Goal: Task Accomplishment & Management: Manage account settings

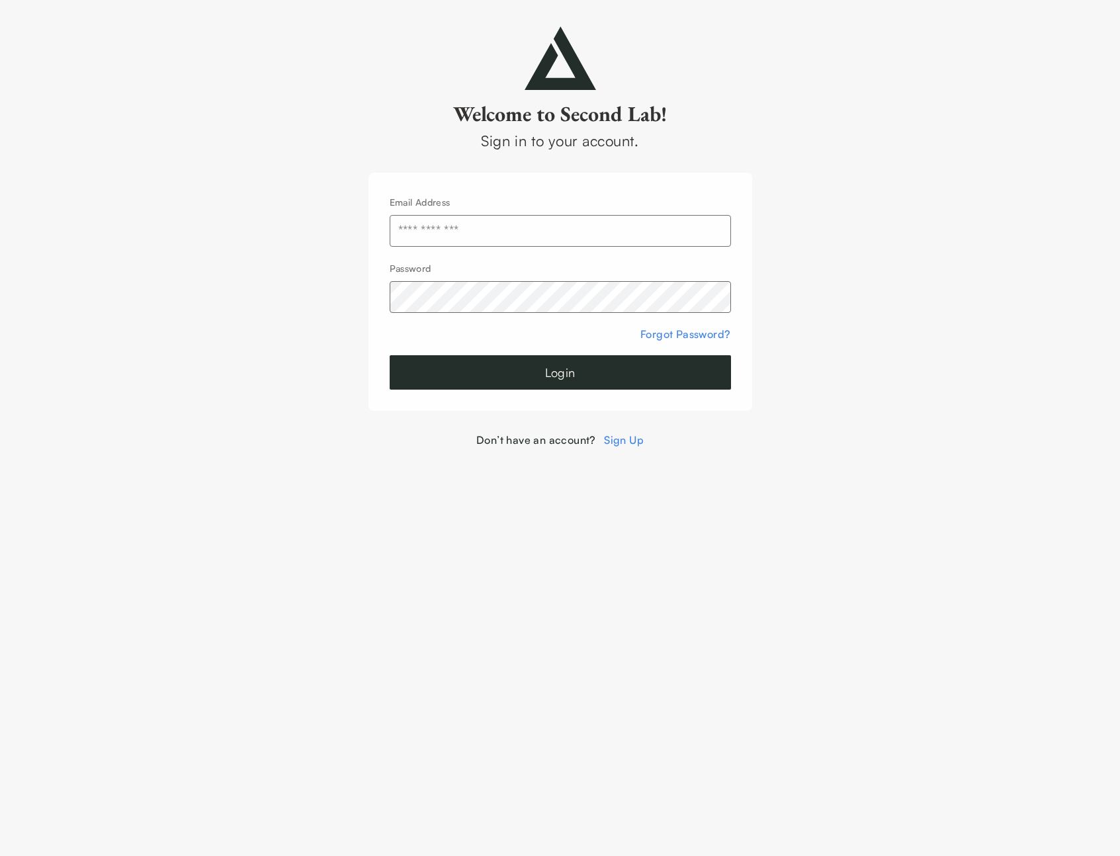
type input "**********"
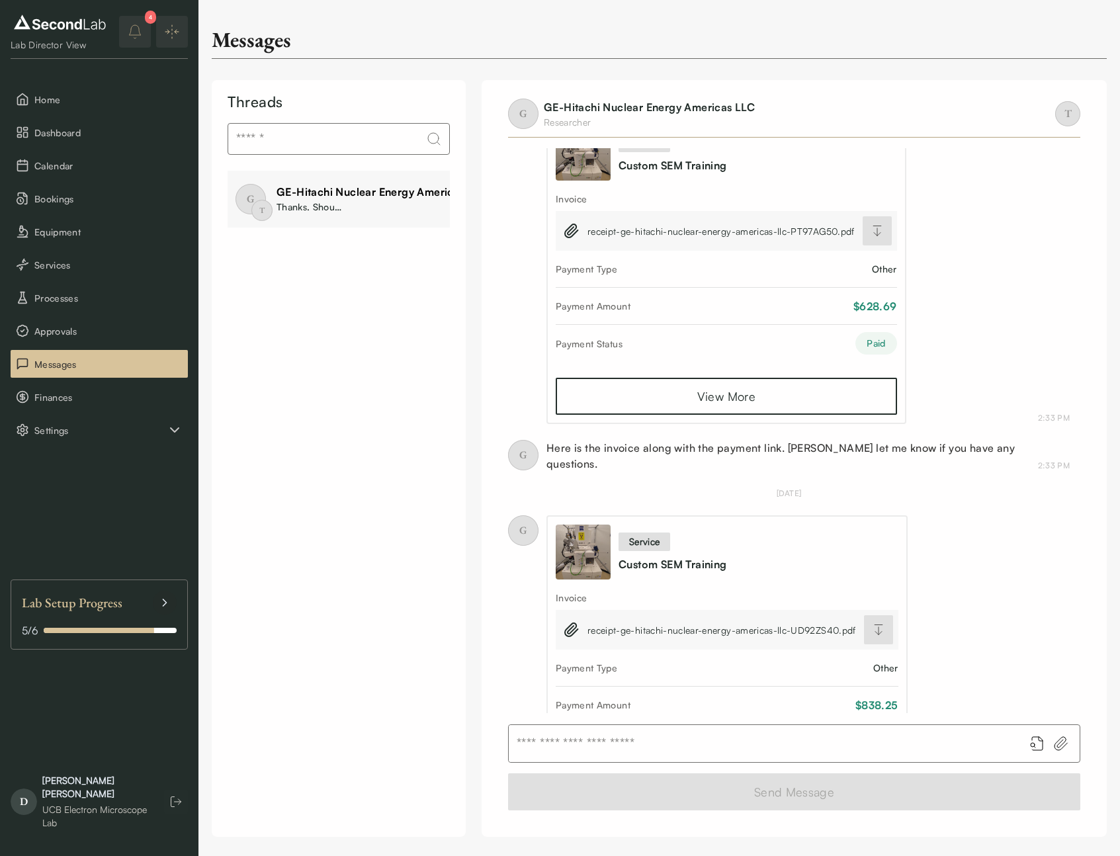
scroll to position [469, 0]
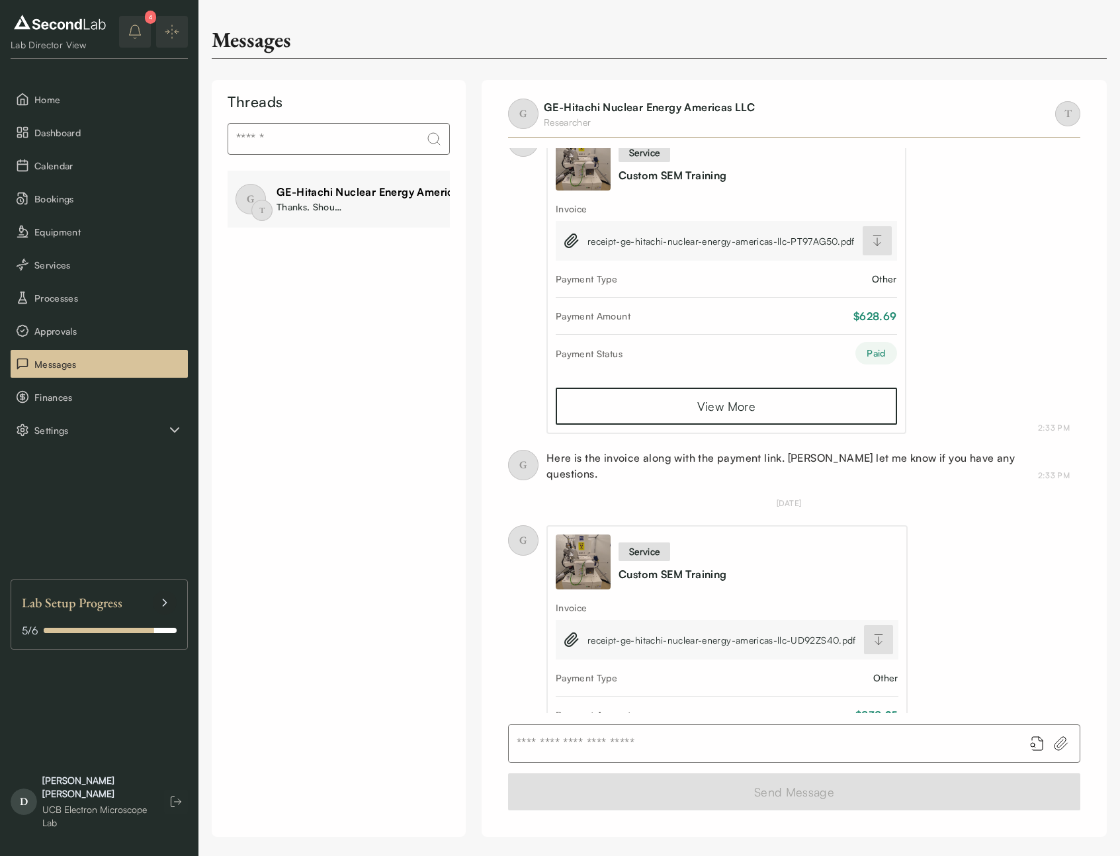
drag, startPoint x: 113, startPoint y: 20, endPoint x: 121, endPoint y: 22, distance: 8.8
click at [113, 20] on div "Lab Director View 4 Home Dashboard Calendar Bookings Equipment Services Process…" at bounding box center [99, 428] width 199 height 856
click at [122, 23] on button "4" at bounding box center [135, 32] width 32 height 32
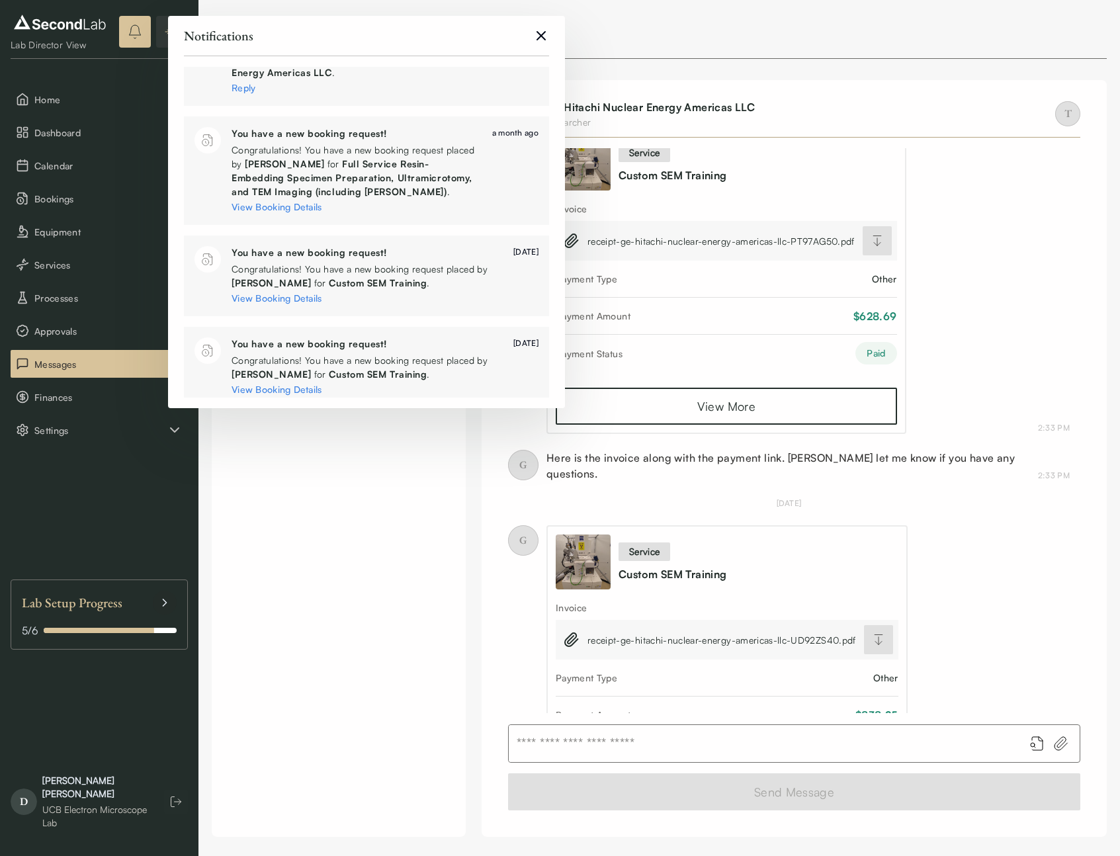
scroll to position [713, 0]
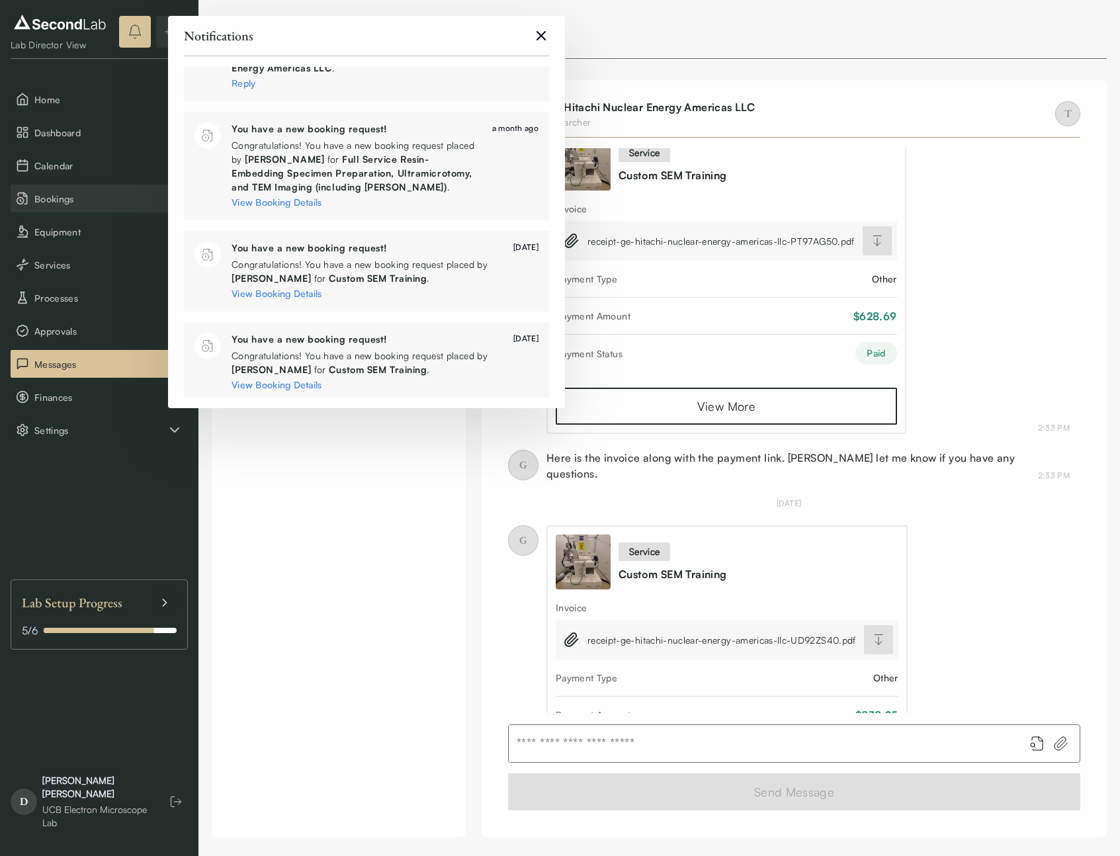
click at [63, 195] on span "Bookings" at bounding box center [108, 199] width 148 height 14
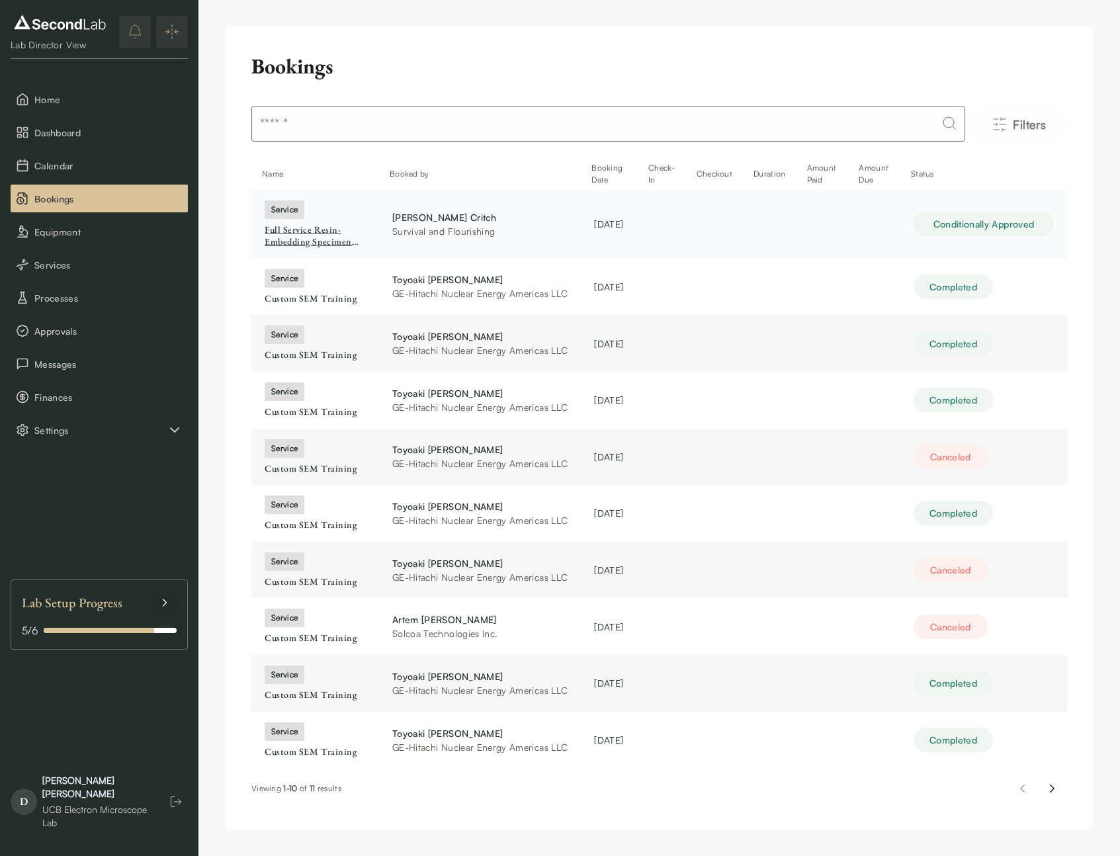
click at [289, 239] on div "Full Service Resin-Embedding Specimen Preparation, Ultramicrotomy, and TEM Imag…" at bounding box center [315, 235] width 101 height 23
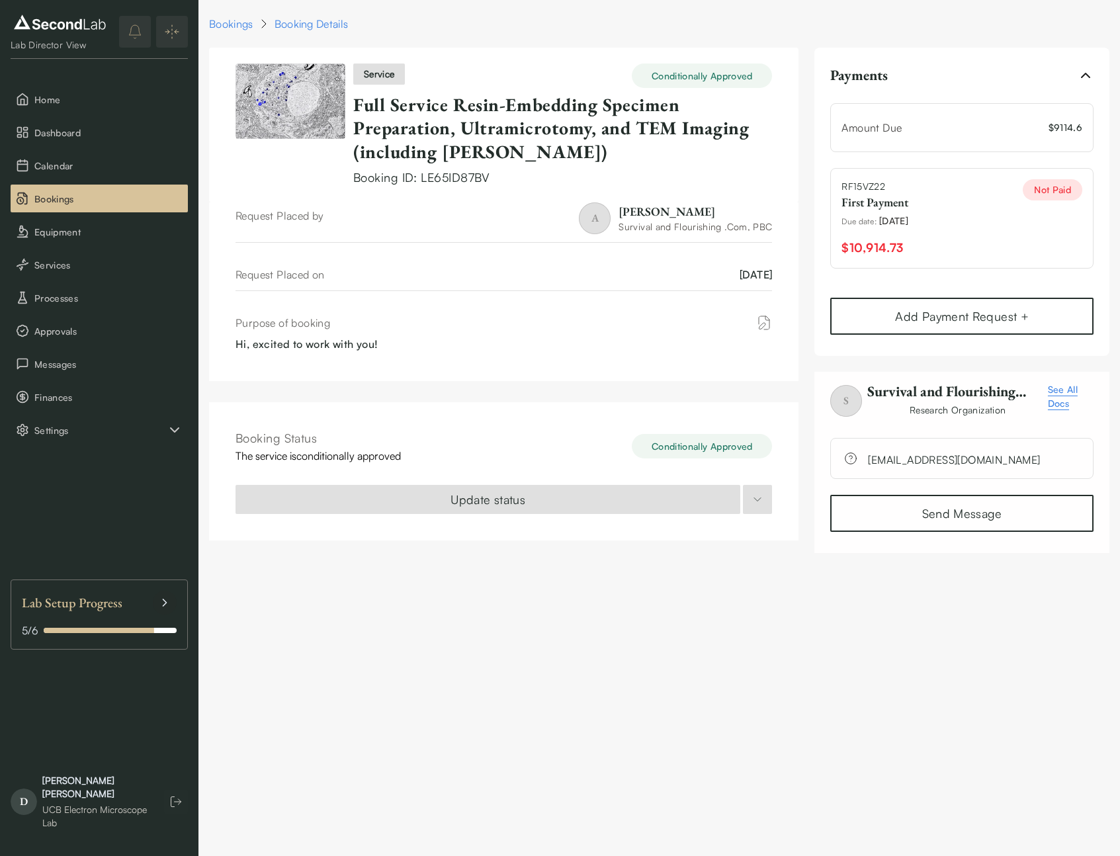
click at [703, 80] on div "Conditionally Approved" at bounding box center [702, 76] width 140 height 24
click at [414, 114] on link "Full Service Resin-Embedding Specimen Preparation, Ultramicrotomy, and TEM Imag…" at bounding box center [551, 128] width 396 height 71
click at [53, 259] on span "Services" at bounding box center [108, 265] width 148 height 14
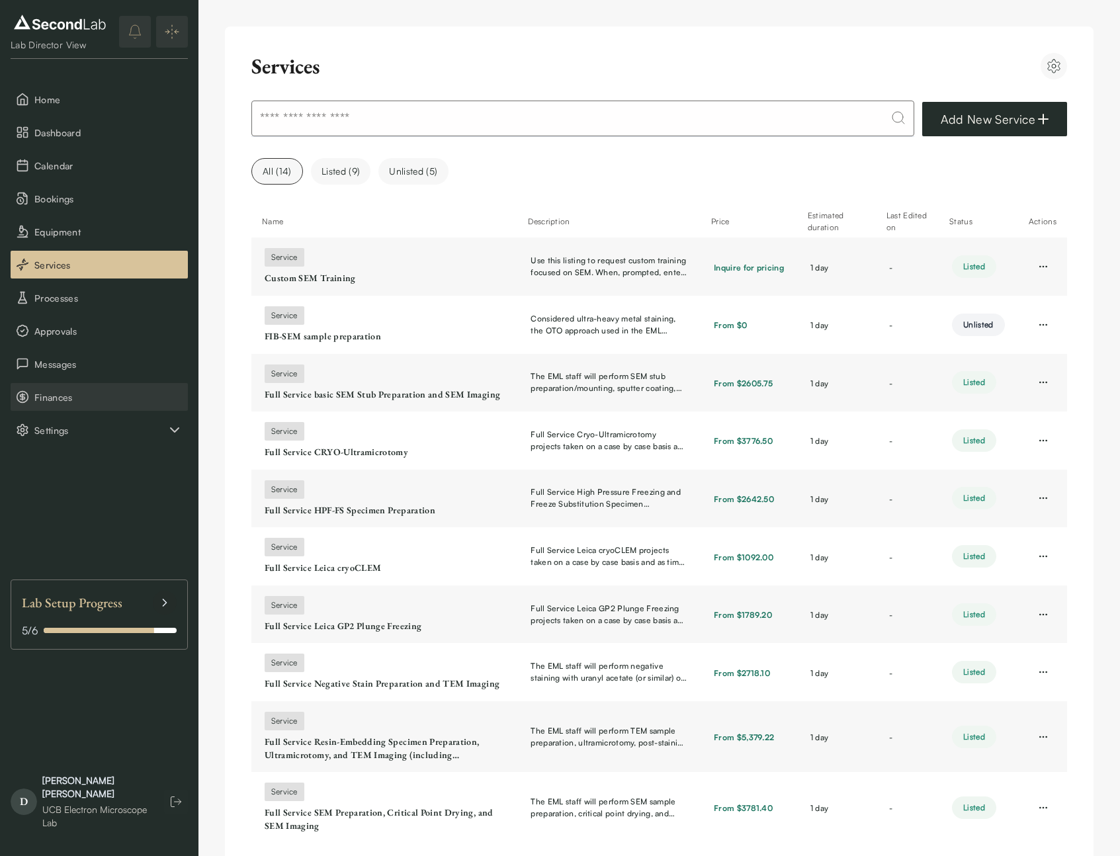
click at [53, 394] on span "Finances" at bounding box center [108, 397] width 148 height 14
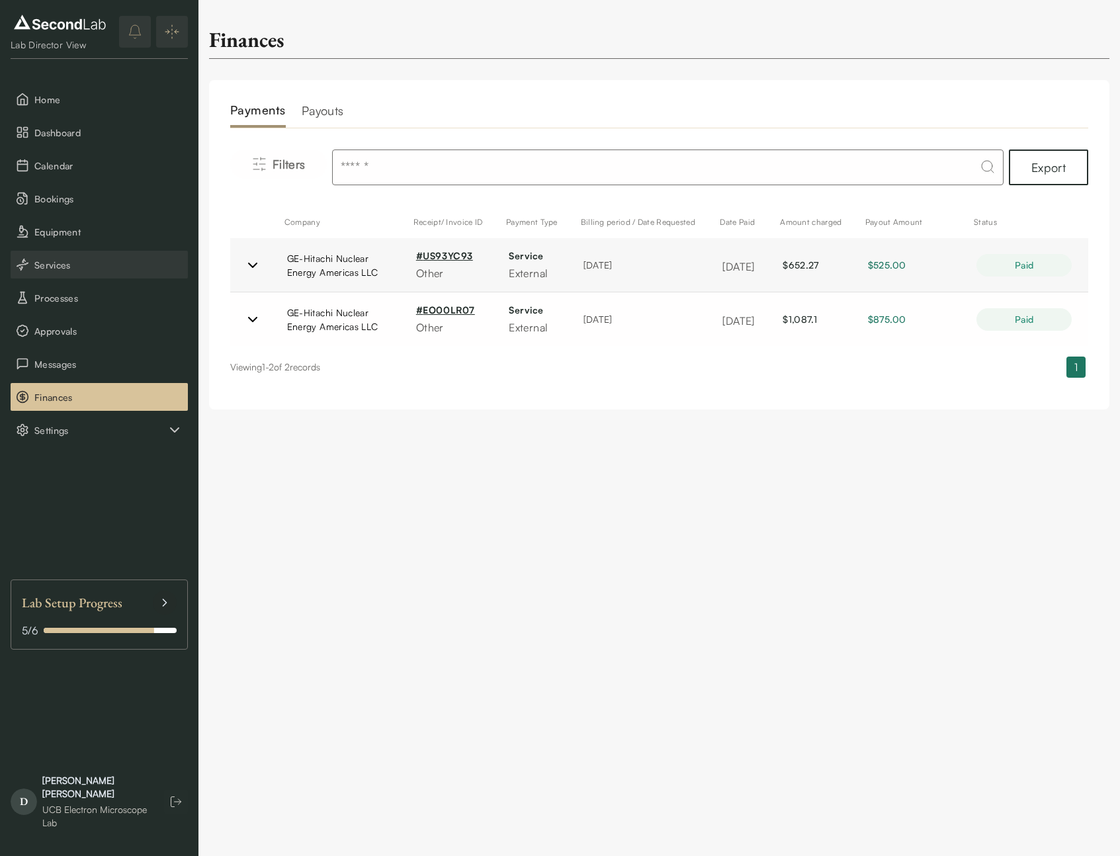
click at [51, 261] on span "Services" at bounding box center [108, 265] width 148 height 14
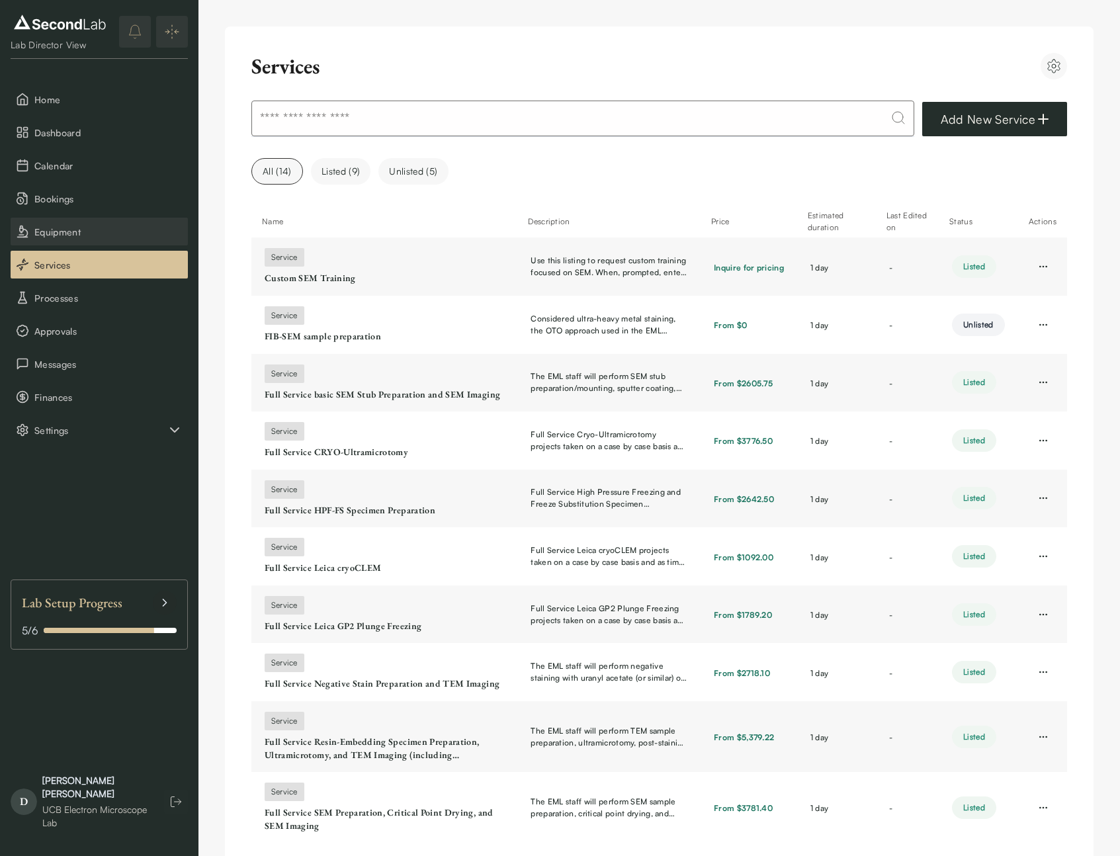
click at [37, 236] on span "Equipment" at bounding box center [108, 232] width 148 height 14
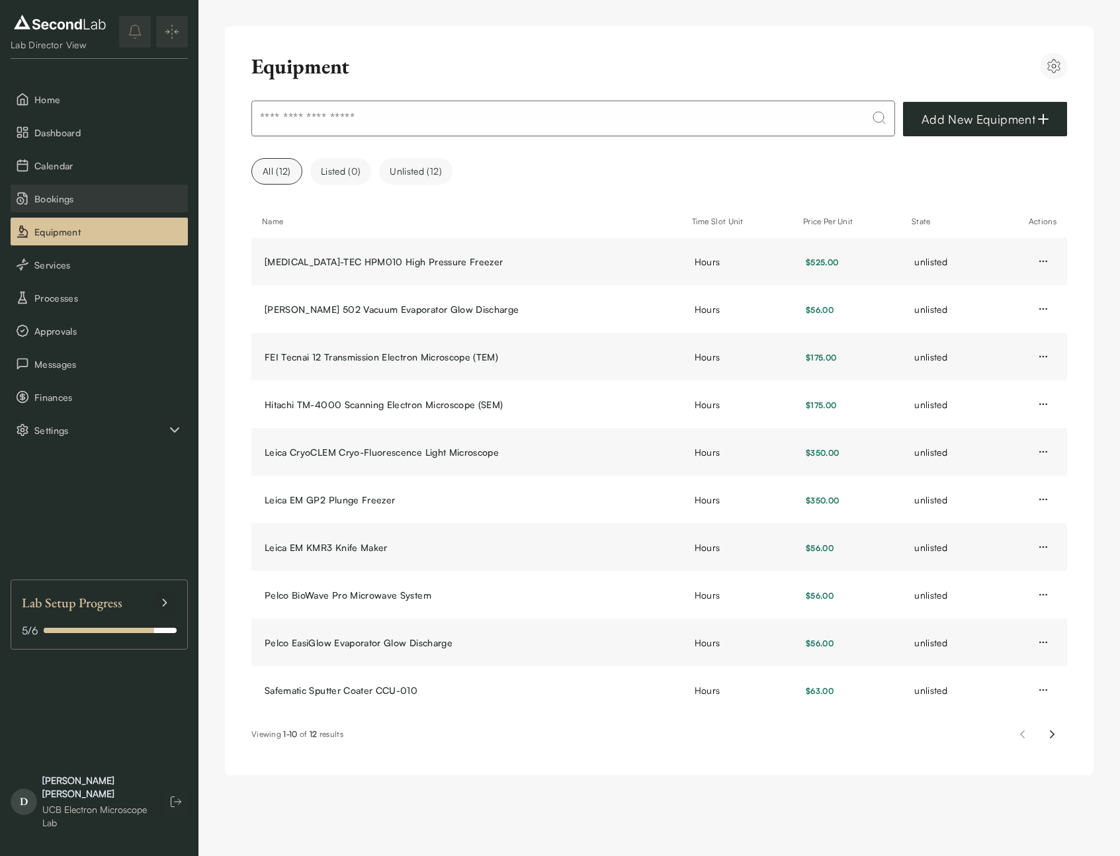
click at [49, 201] on span "Bookings" at bounding box center [108, 199] width 148 height 14
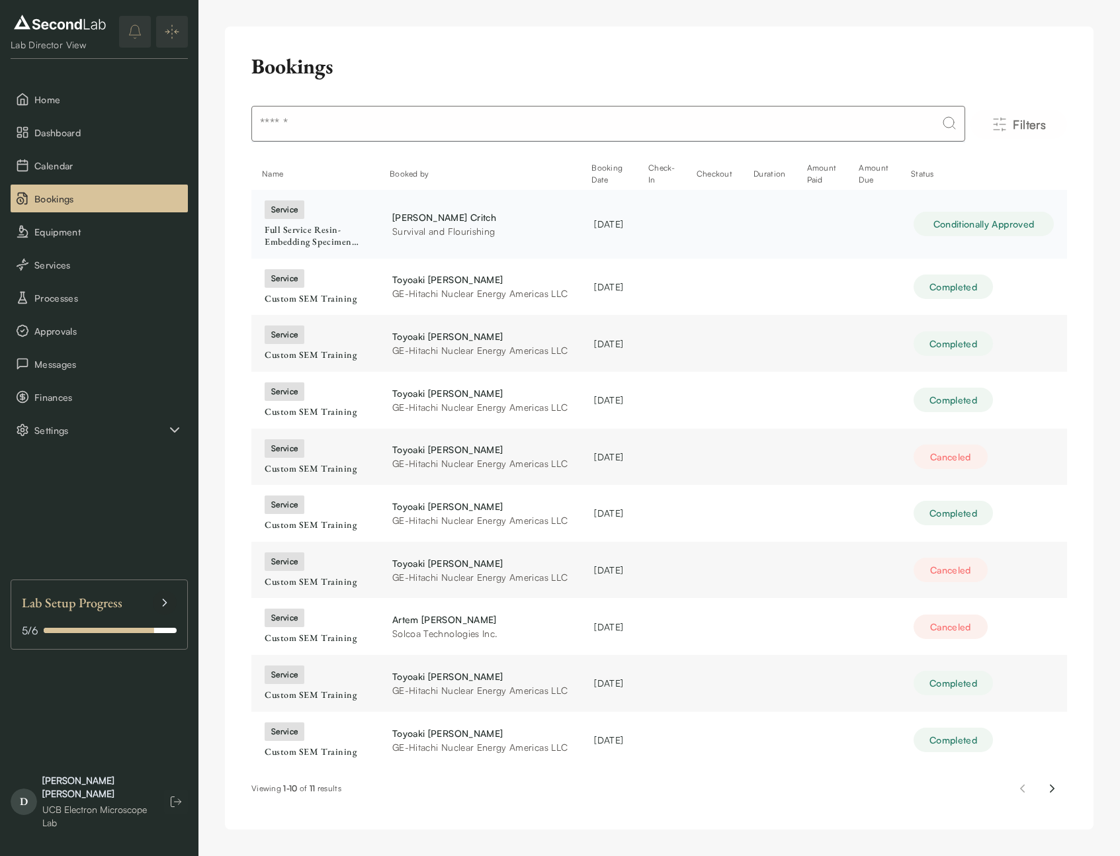
click at [392, 214] on div "Andrew Critch" at bounding box center [479, 217] width 175 height 14
click at [392, 218] on div "Andrew Critch" at bounding box center [479, 217] width 175 height 14
drag, startPoint x: 406, startPoint y: 239, endPoint x: 426, endPoint y: 238, distance: 20.5
click at [410, 240] on td "Andrew Critch Survival and Flourishing" at bounding box center [480, 224] width 202 height 68
click at [449, 237] on div "Survival and Flourishing" at bounding box center [479, 231] width 175 height 14
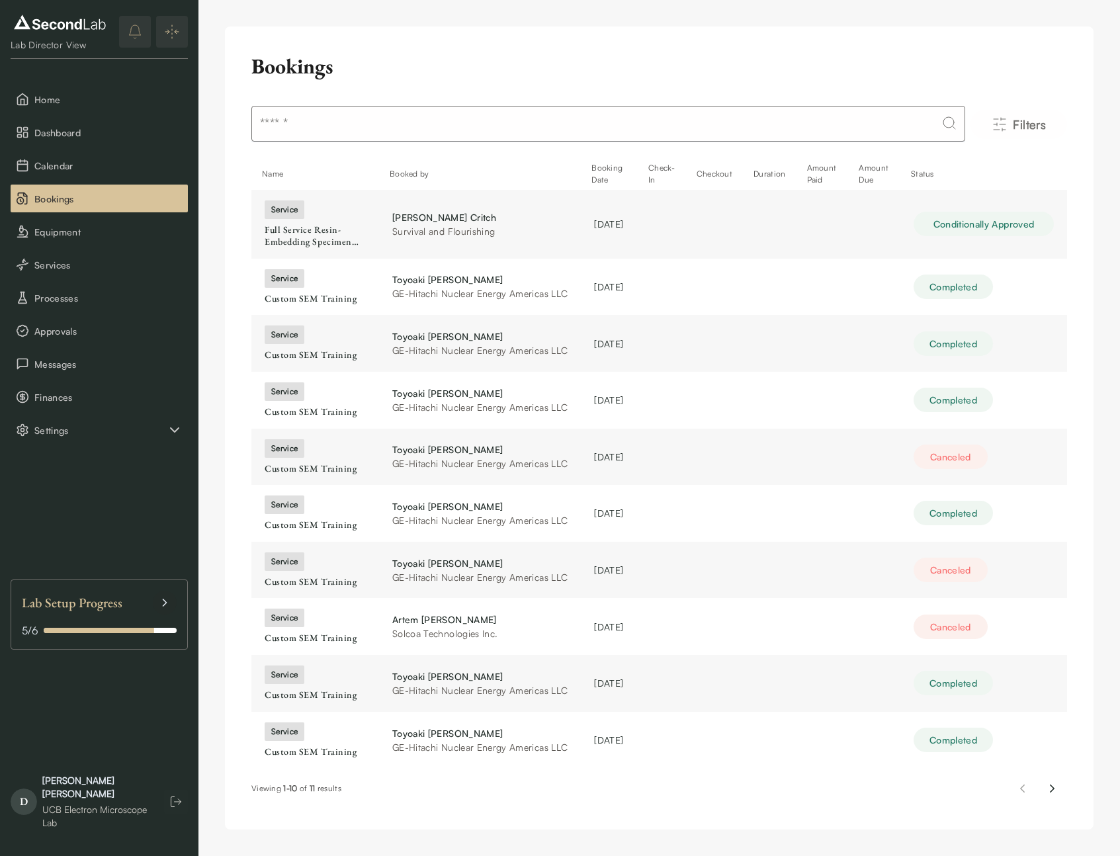
click at [124, 609] on div "Lab Setup Progress" at bounding box center [99, 603] width 155 height 24
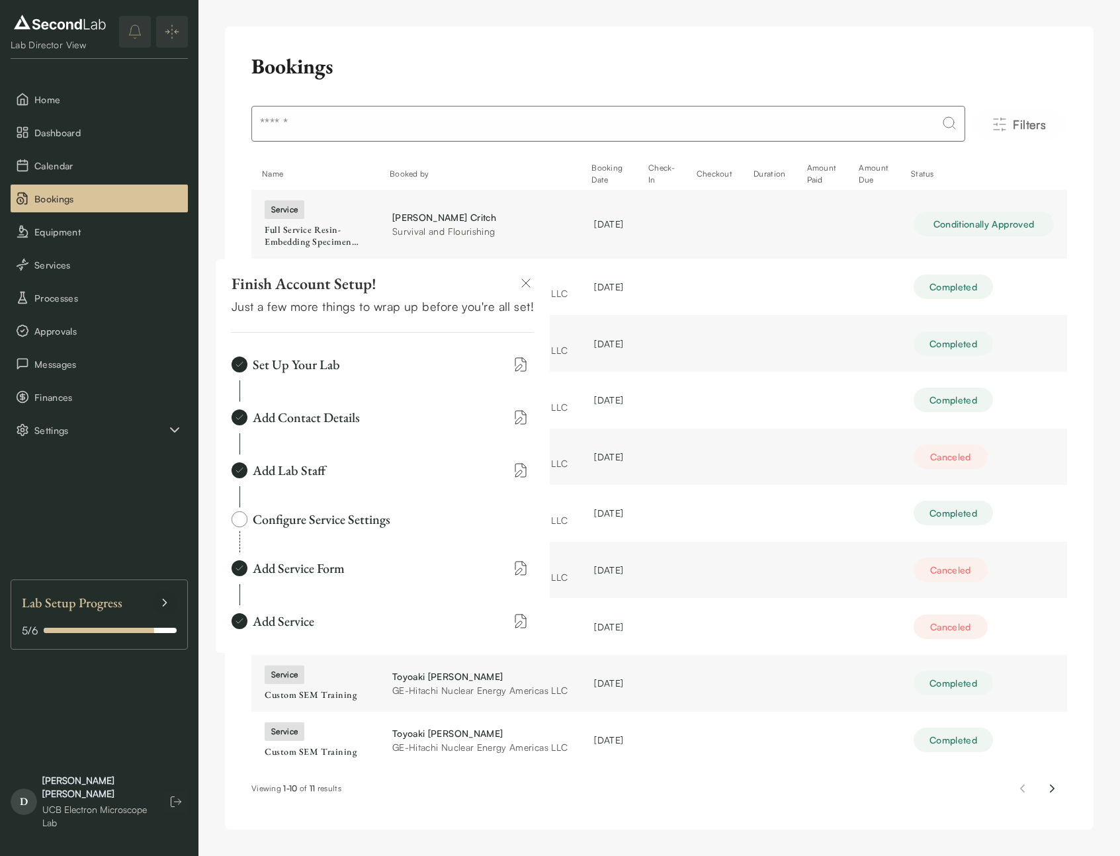
click at [238, 518] on img at bounding box center [240, 520] width 16 height 16
click at [263, 523] on div "Configure Service Settings" at bounding box center [322, 519] width 138 height 19
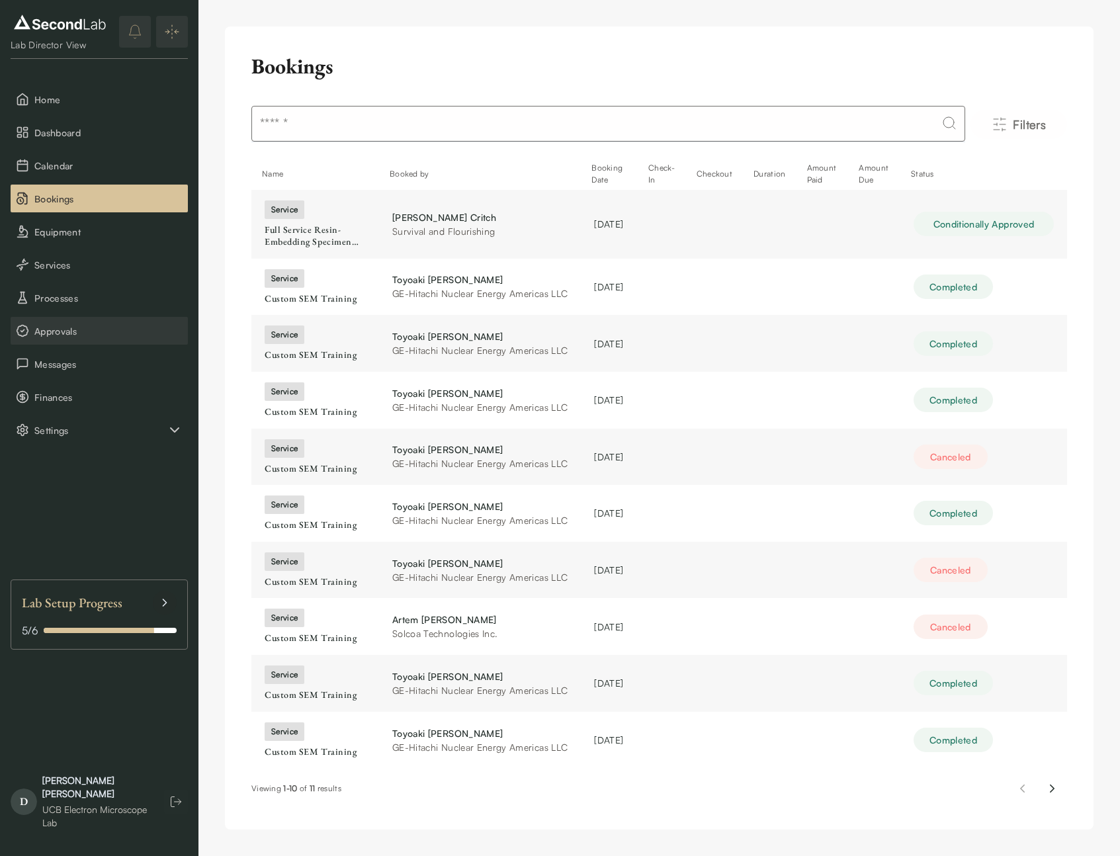
click at [61, 334] on span "Approvals" at bounding box center [108, 331] width 148 height 14
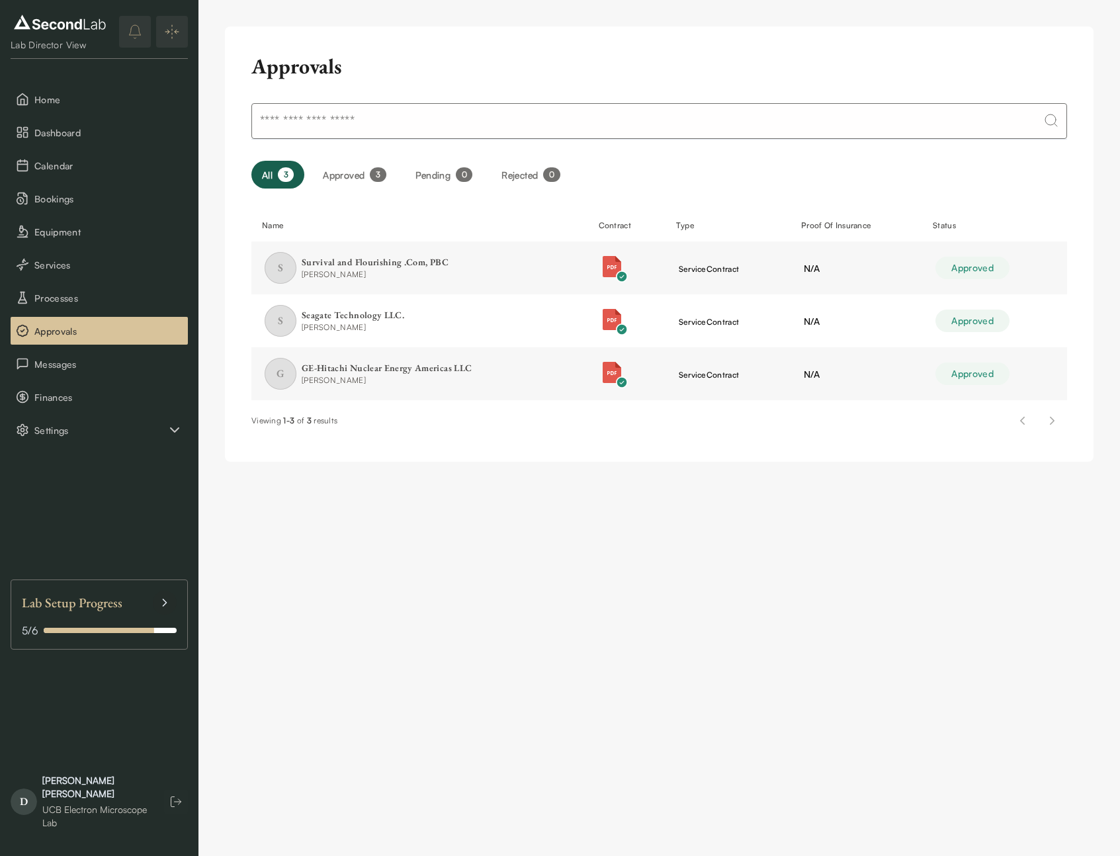
click at [473, 482] on div "Approvals All 3 Approved 3 Pending 0 Rejected 0 Name Contract Type Proof Of Ins…" at bounding box center [660, 244] width 922 height 488
click at [357, 259] on div "Survival and Flourishing .Com, PBC" at bounding box center [375, 262] width 147 height 13
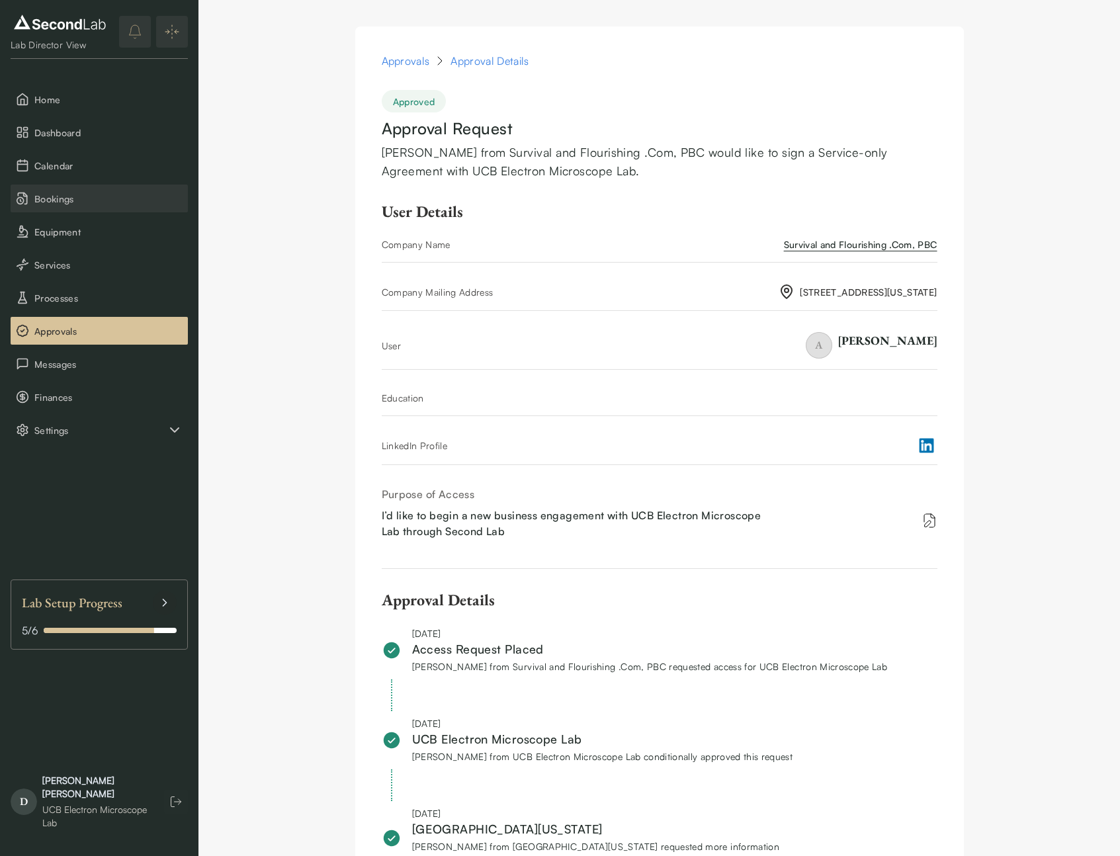
click at [54, 195] on span "Bookings" at bounding box center [108, 199] width 148 height 14
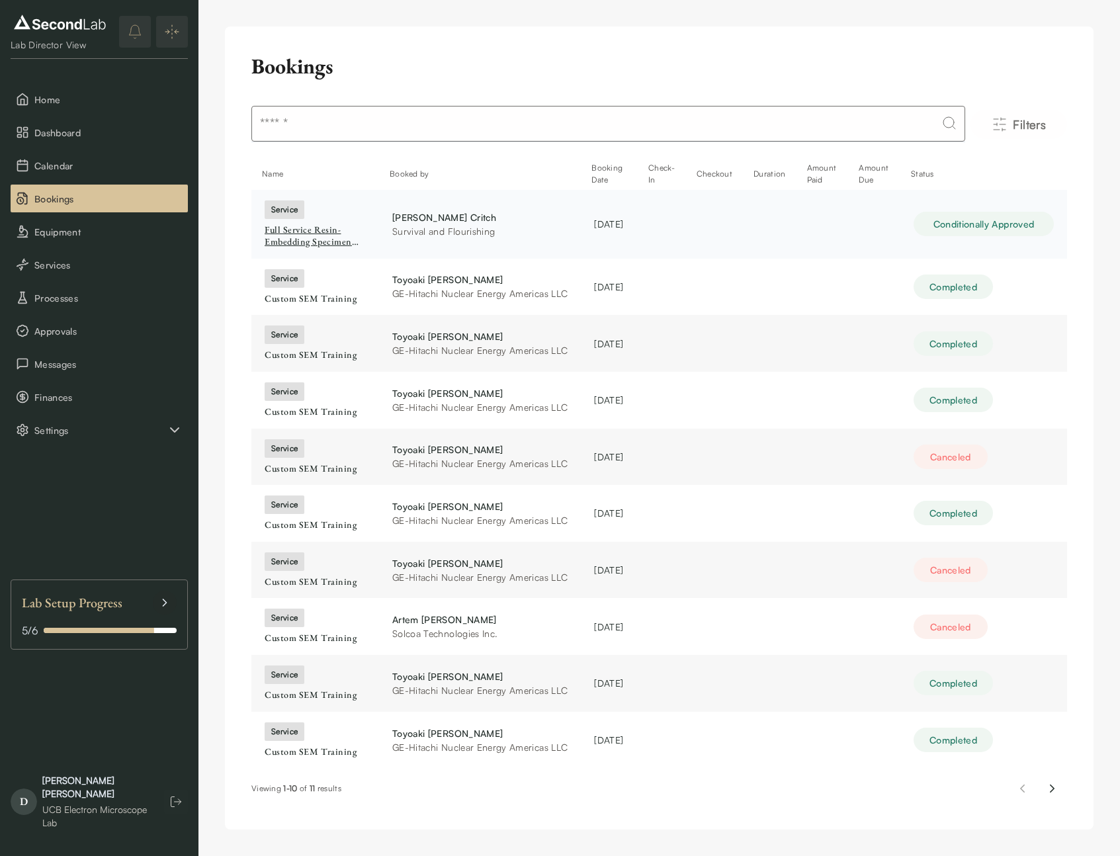
click at [291, 230] on div "Full Service Resin-Embedding Specimen Preparation, Ultramicrotomy, and TEM Imag…" at bounding box center [315, 235] width 101 height 23
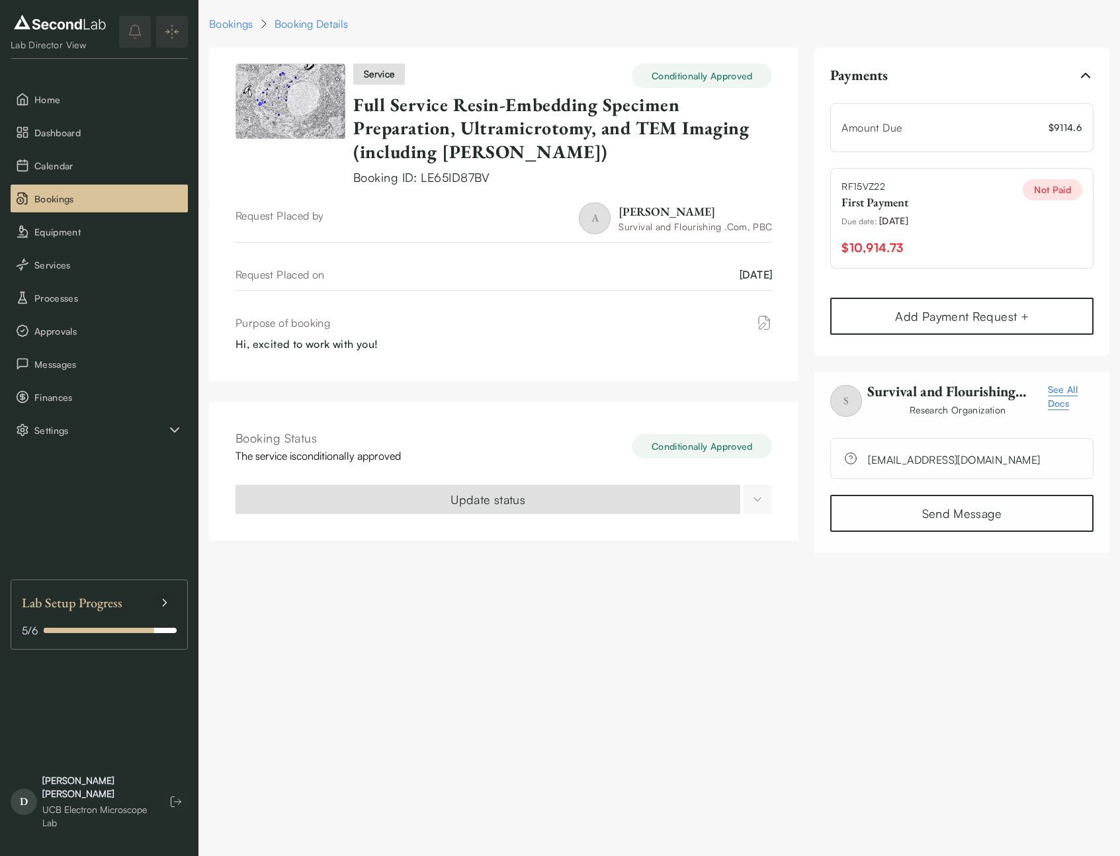
click at [751, 504] on html "SKIP TO CONTENT Lab Director View Home Dashboard Calendar Bookings Equipment Se…" at bounding box center [560, 284] width 1120 height 569
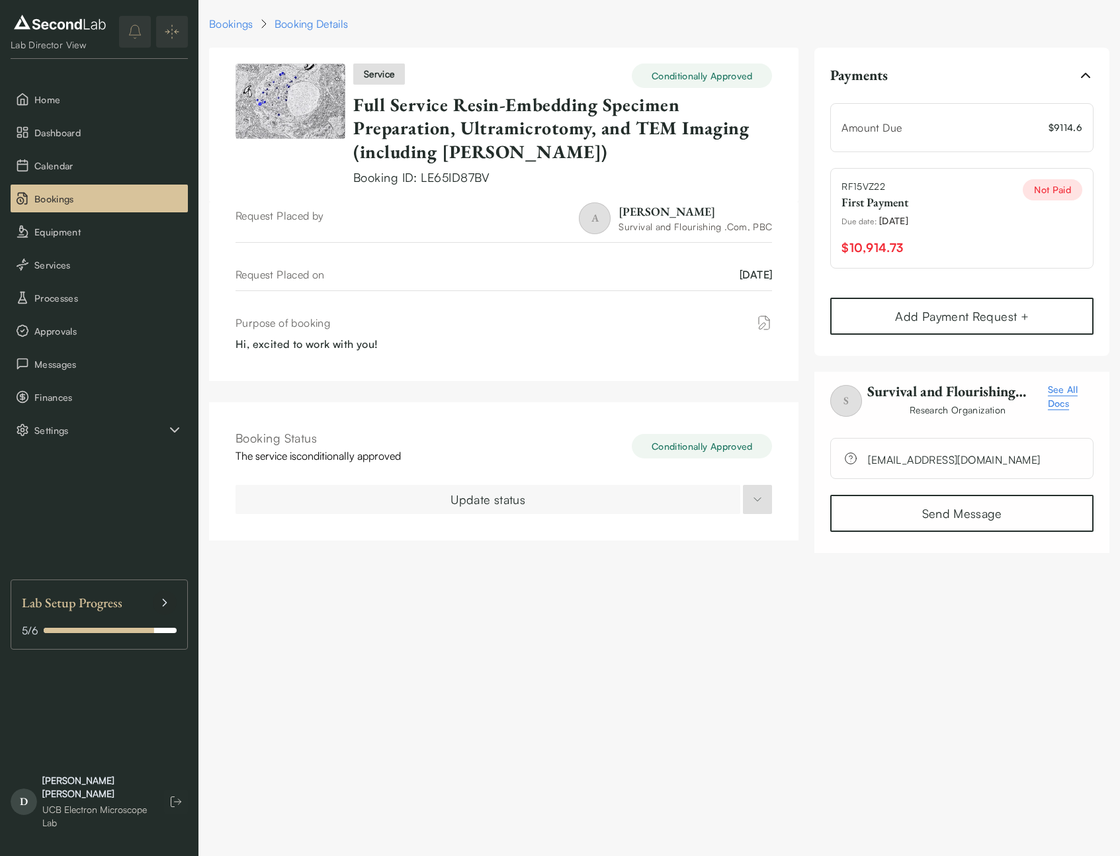
click at [689, 506] on html "SKIP TO CONTENT Lab Director View Home Dashboard Calendar Bookings Equipment Se…" at bounding box center [560, 284] width 1120 height 569
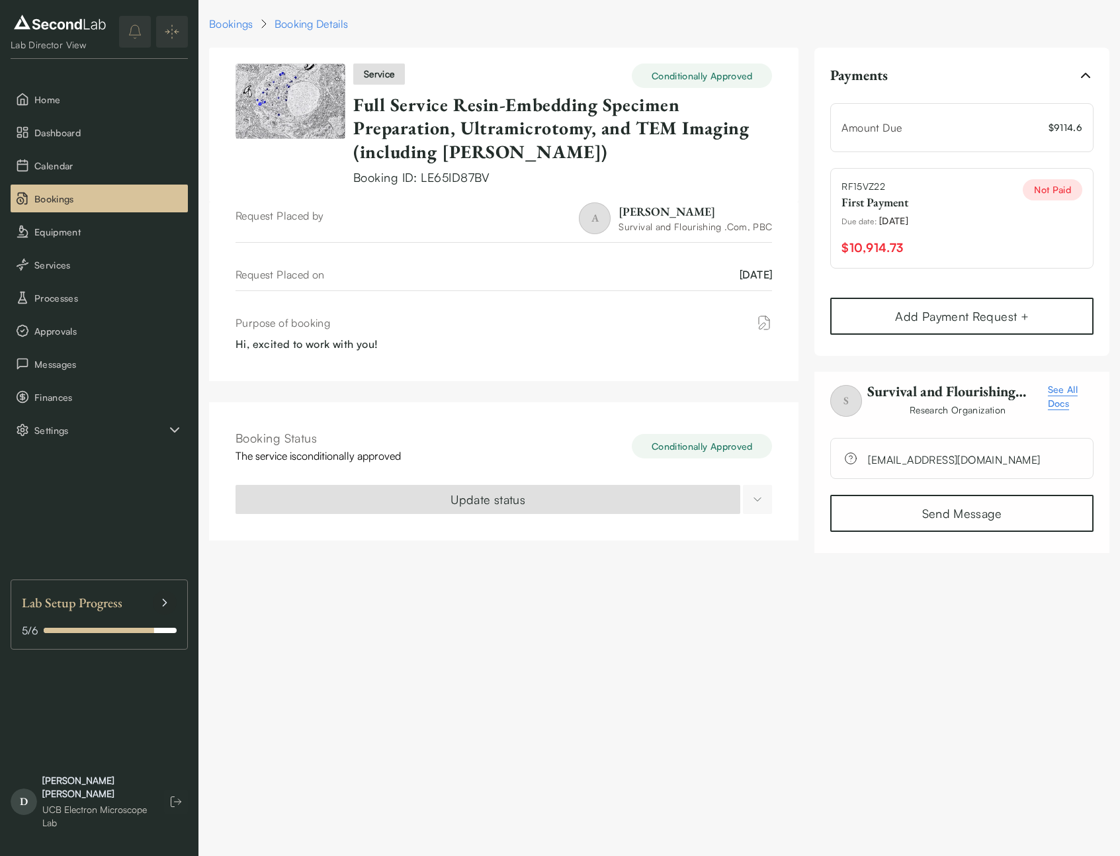
click at [756, 500] on html "SKIP TO CONTENT Lab Director View Home Dashboard Calendar Bookings Equipment Se…" at bounding box center [560, 284] width 1120 height 569
click at [715, 443] on html "SKIP TO CONTENT Lab Director View Home Dashboard Calendar Bookings Equipment Se…" at bounding box center [560, 284] width 1120 height 569
drag, startPoint x: 550, startPoint y: 438, endPoint x: 779, endPoint y: 451, distance: 229.3
click at [779, 451] on div "Booking Status The service is conditionally approved Conditionally Approved Upd…" at bounding box center [504, 471] width 590 height 138
drag, startPoint x: 361, startPoint y: 472, endPoint x: 279, endPoint y: 459, distance: 83.0
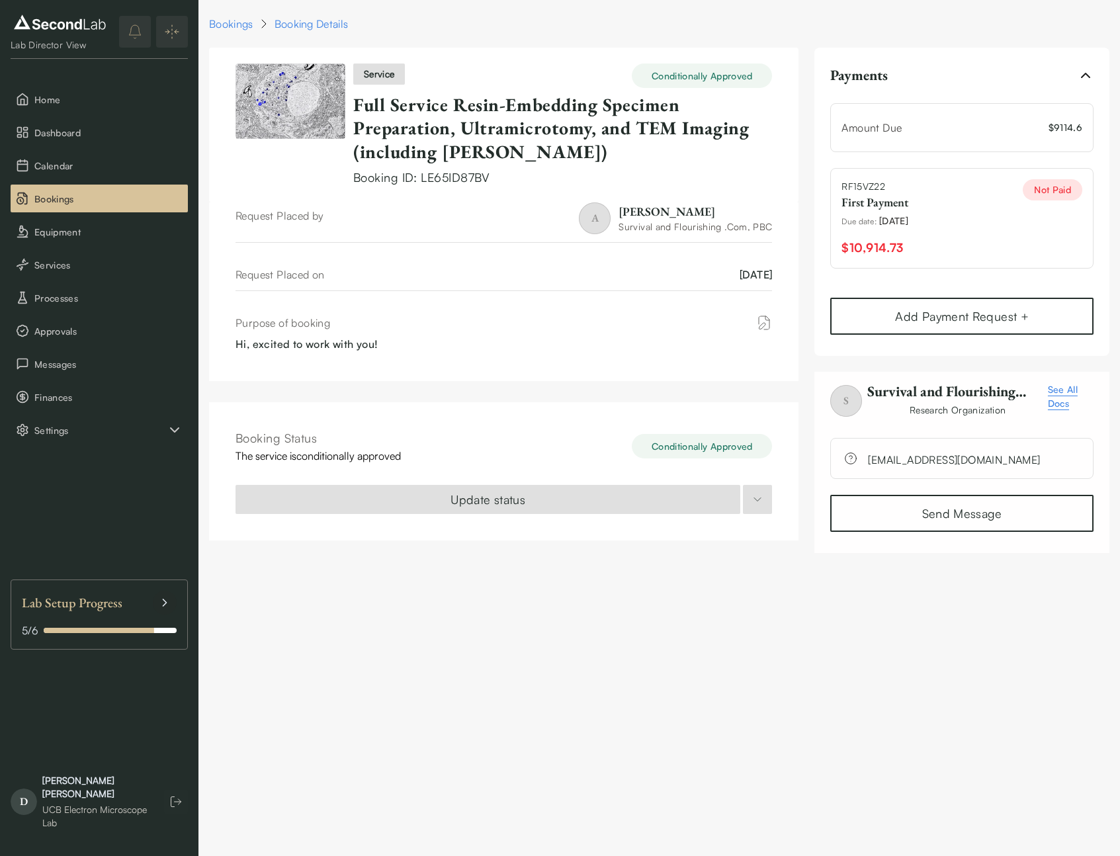
click at [358, 471] on div "Booking Status The service is conditionally approved Conditionally Approved Upd…" at bounding box center [504, 471] width 590 height 138
drag, startPoint x: 259, startPoint y: 457, endPoint x: 421, endPoint y: 455, distance: 161.5
click at [414, 456] on div "Booking Status The service is conditionally approved Conditionally Approved" at bounding box center [504, 446] width 537 height 35
click at [422, 455] on div "Booking Status The service is conditionally approved Conditionally Approved" at bounding box center [504, 446] width 537 height 35
click at [754, 515] on div "Booking Status The service is conditionally approved Conditionally Approved Upd…" at bounding box center [504, 471] width 590 height 138
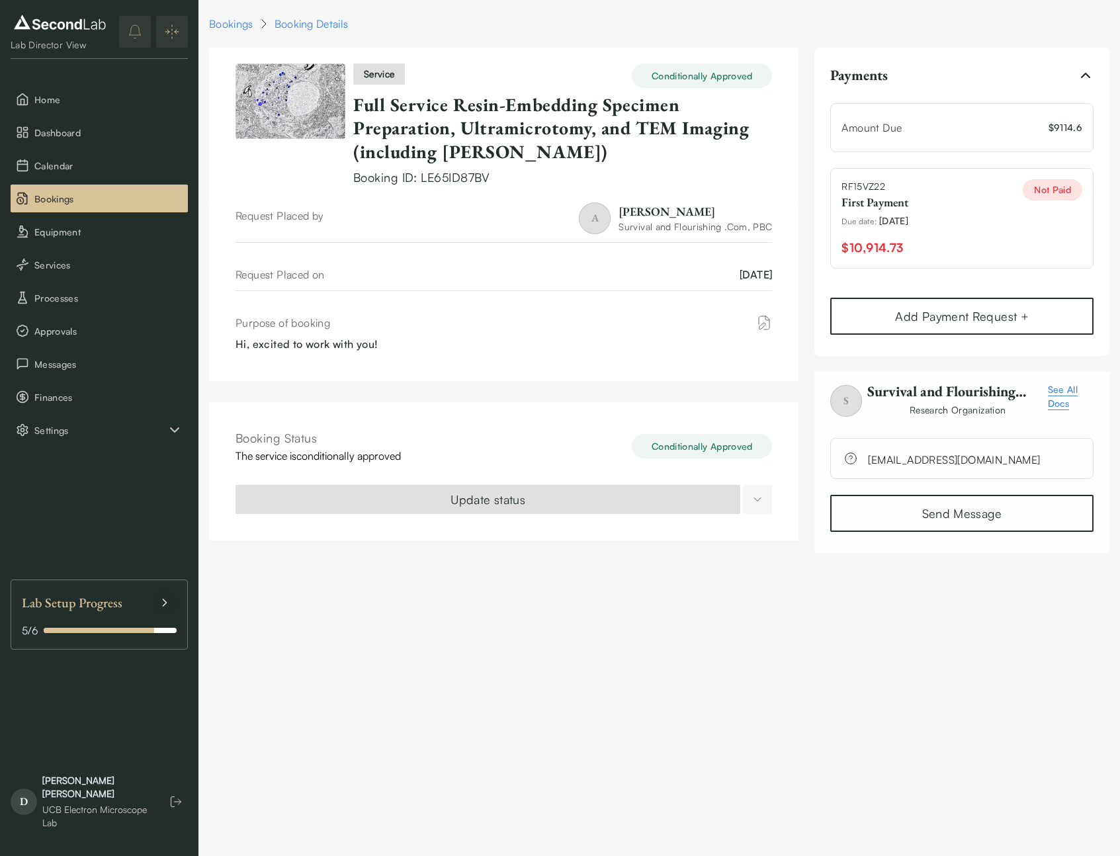
click at [754, 500] on html "SKIP TO CONTENT Lab Director View Home Dashboard Calendar Bookings Equipment Se…" at bounding box center [560, 284] width 1120 height 569
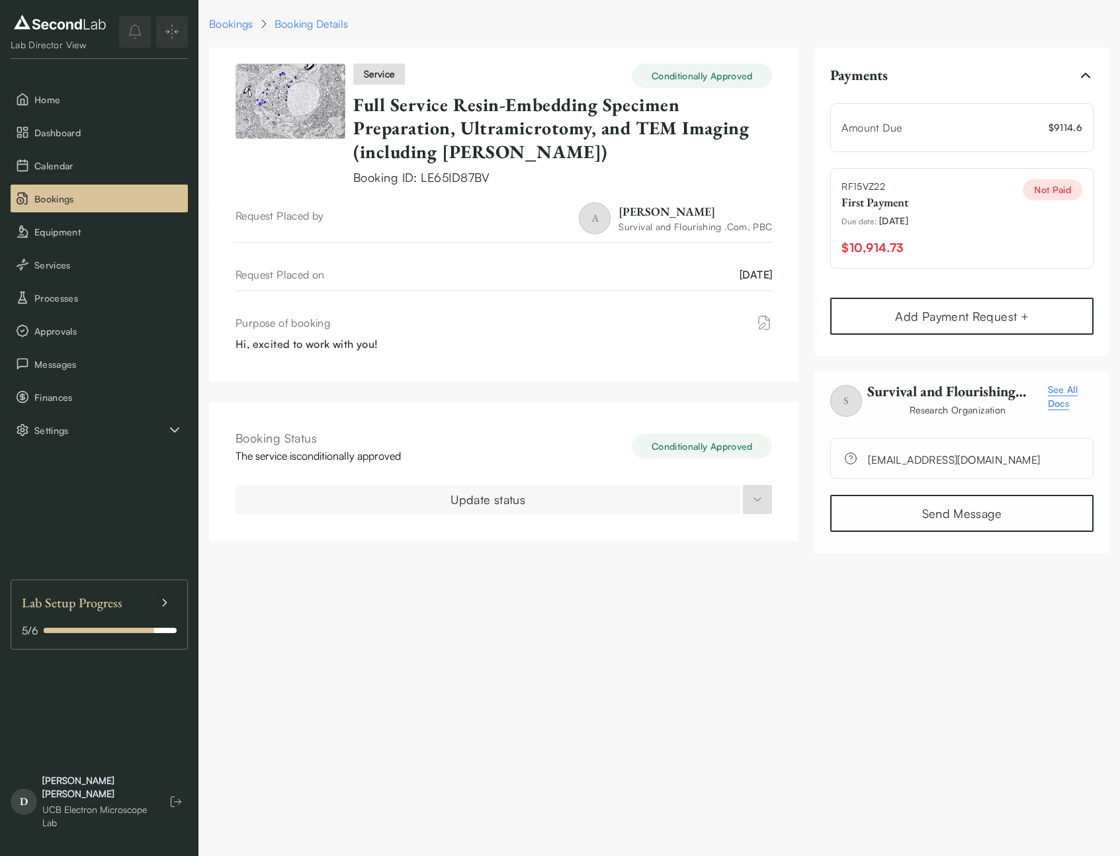
click at [699, 504] on html "SKIP TO CONTENT Lab Director View Home Dashboard Calendar Bookings Equipment Se…" at bounding box center [560, 284] width 1120 height 569
click at [699, 506] on html "SKIP TO CONTENT Lab Director View Home Dashboard Calendar Bookings Equipment Se…" at bounding box center [560, 284] width 1120 height 569
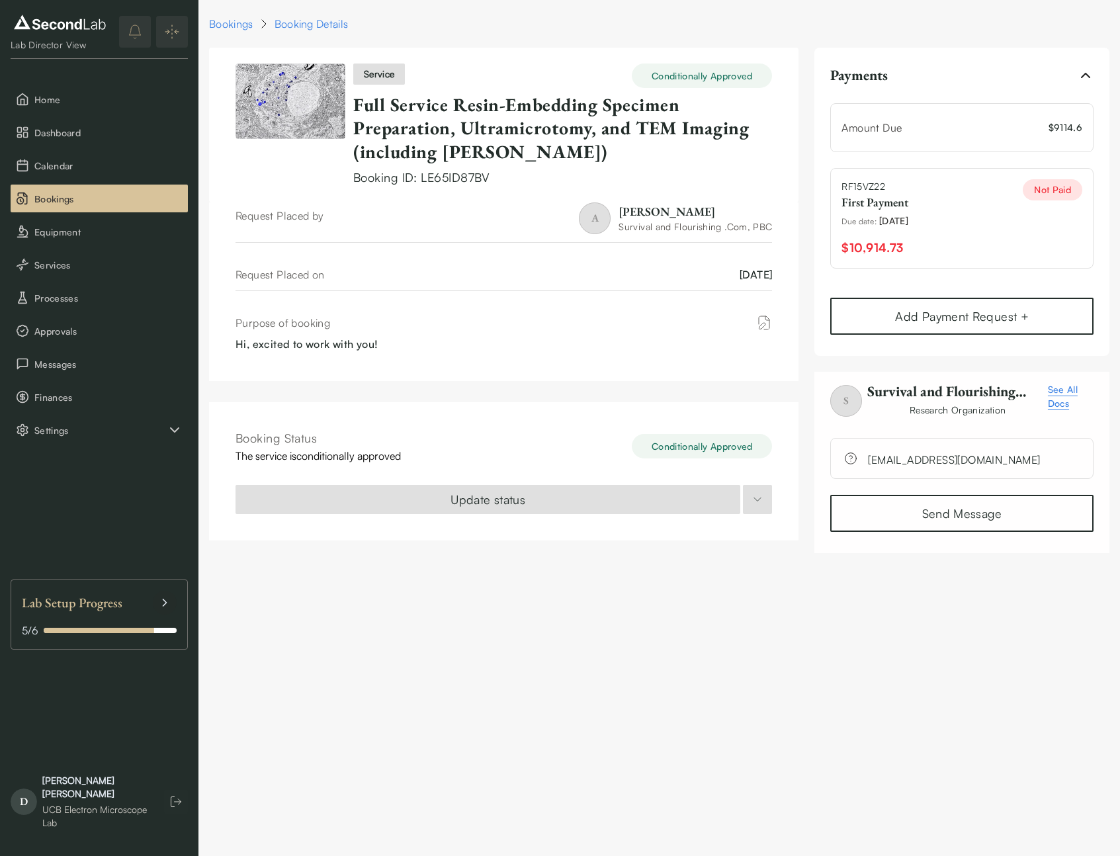
click at [699, 506] on html "SKIP TO CONTENT Lab Director View Home Dashboard Calendar Bookings Equipment Se…" at bounding box center [560, 284] width 1120 height 569
click at [752, 502] on html "SKIP TO CONTENT Lab Director View Home Dashboard Calendar Bookings Equipment Se…" at bounding box center [560, 284] width 1120 height 569
drag, startPoint x: 187, startPoint y: 316, endPoint x: 250, endPoint y: 321, distance: 63.7
click at [204, 319] on div "SKIP TO CONTENT Lab Director View Home Dashboard Calendar Bookings Equipment Se…" at bounding box center [560, 284] width 1120 height 569
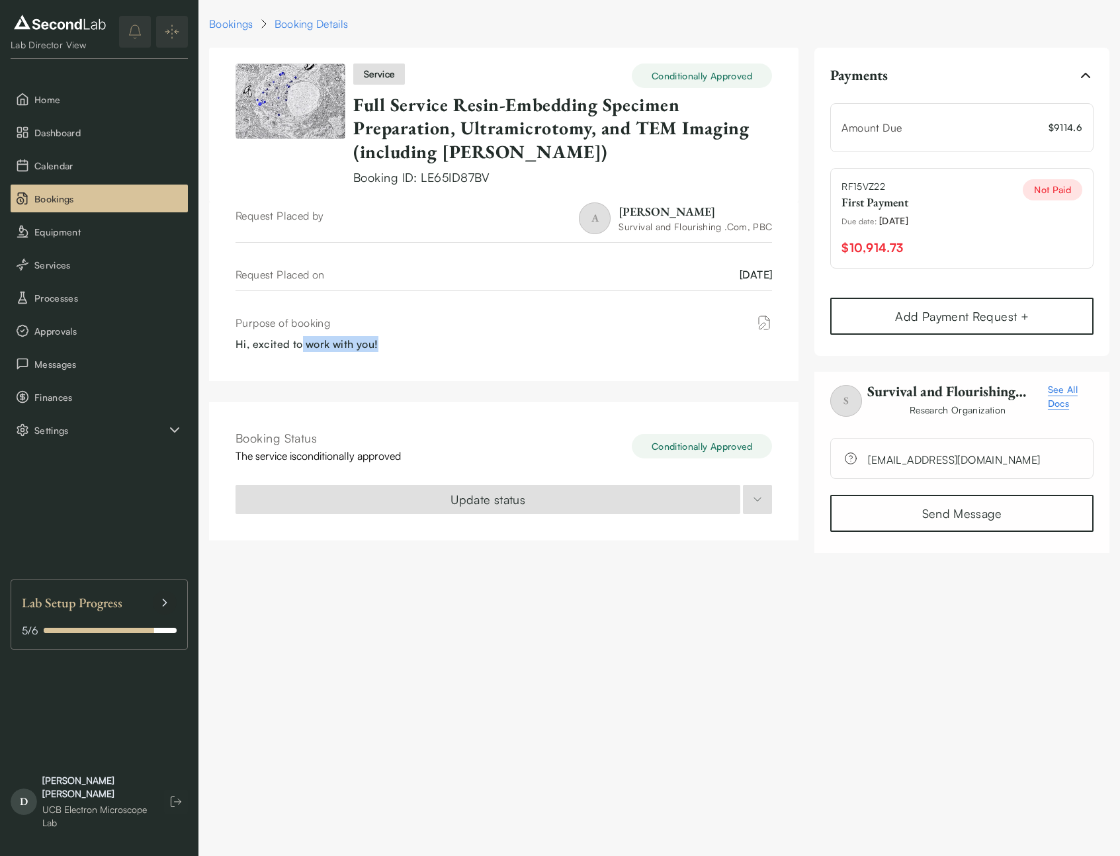
drag, startPoint x: 302, startPoint y: 337, endPoint x: 478, endPoint y: 347, distance: 176.4
click at [476, 347] on div "Hi, excited to work with you!" at bounding box center [504, 344] width 537 height 16
click at [478, 347] on div "Hi, excited to work with you!" at bounding box center [504, 344] width 537 height 16
click at [482, 188] on div "service Conditionally Approved Full Service Resin-Embedding Specimen Preparatio…" at bounding box center [504, 125] width 590 height 155
drag, startPoint x: 498, startPoint y: 226, endPoint x: 518, endPoint y: 302, distance: 78.0
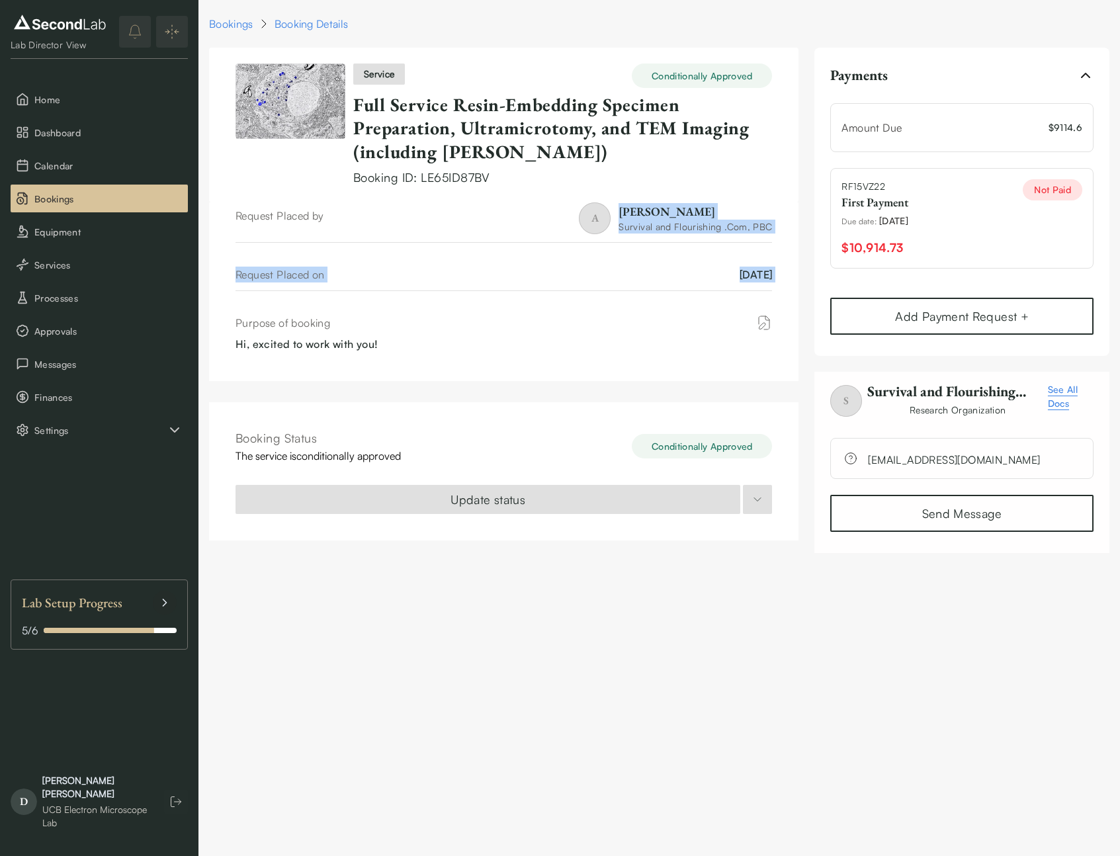
click at [514, 301] on div "Request Placed by A Andrew Critch Survival and Flourishing .Com, PBC Request Pl…" at bounding box center [504, 292] width 590 height 179
drag, startPoint x: 553, startPoint y: 304, endPoint x: 651, endPoint y: 312, distance: 98.2
click at [554, 304] on div "Request Placed by A Andrew Critch Survival and Flourishing .Com, PBC Request Pl…" at bounding box center [504, 292] width 590 height 179
drag, startPoint x: 871, startPoint y: 129, endPoint x: 989, endPoint y: 134, distance: 117.9
click at [989, 134] on div "Amount Due $ 9114.6" at bounding box center [962, 128] width 241 height 16
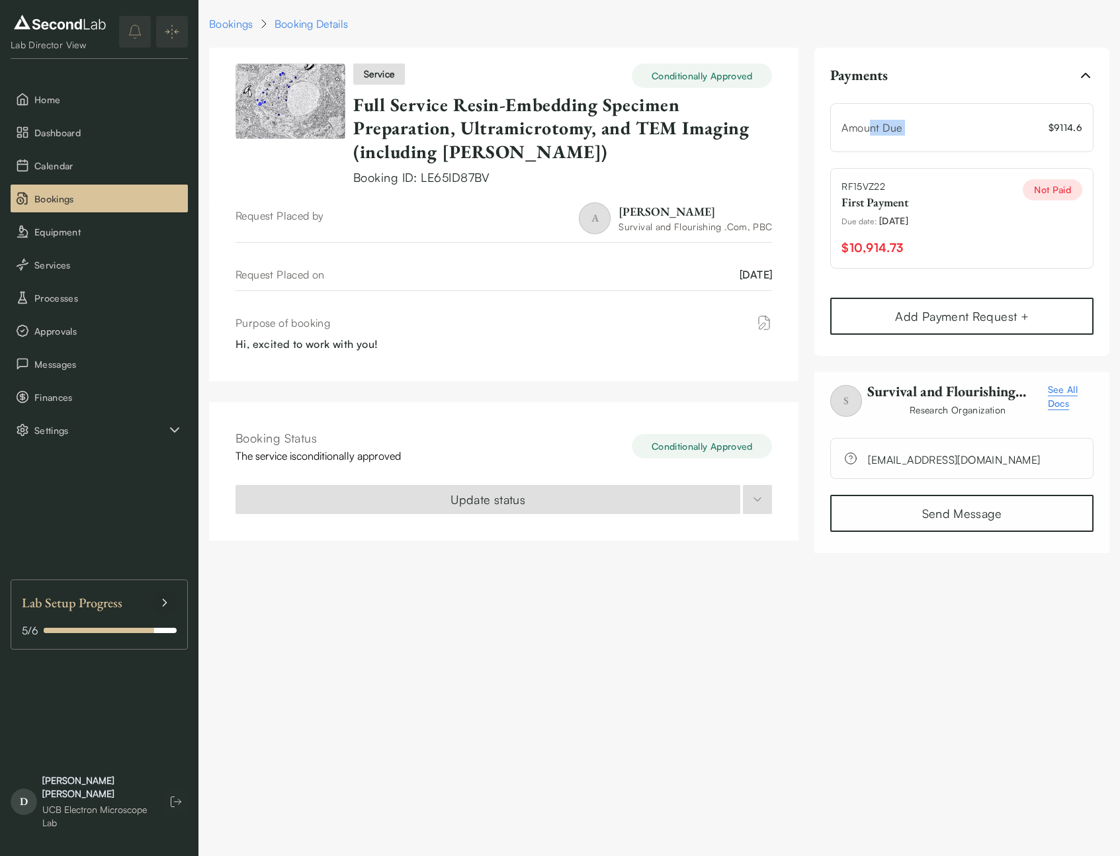
click at [989, 134] on div "Amount Due $ 9114.6" at bounding box center [962, 128] width 241 height 16
click at [1087, 75] on icon "button" at bounding box center [1086, 75] width 8 height 4
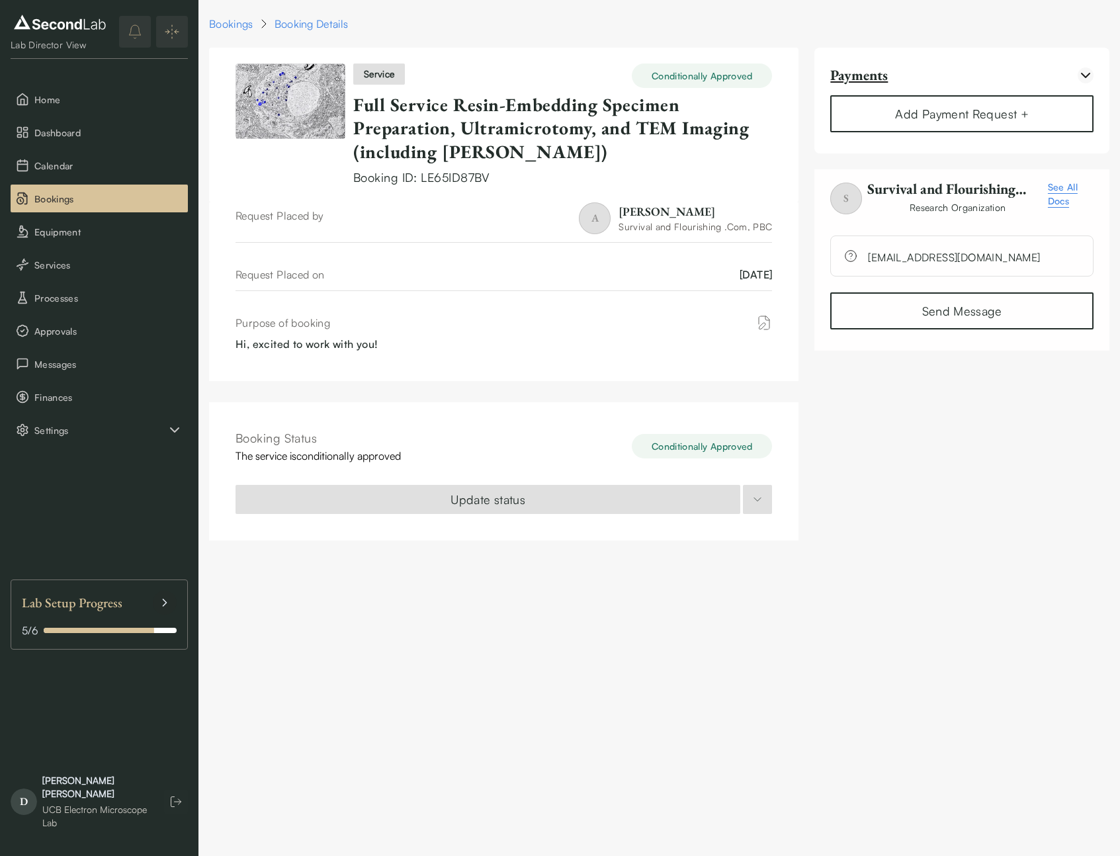
click at [1087, 75] on icon "button" at bounding box center [1086, 75] width 8 height 4
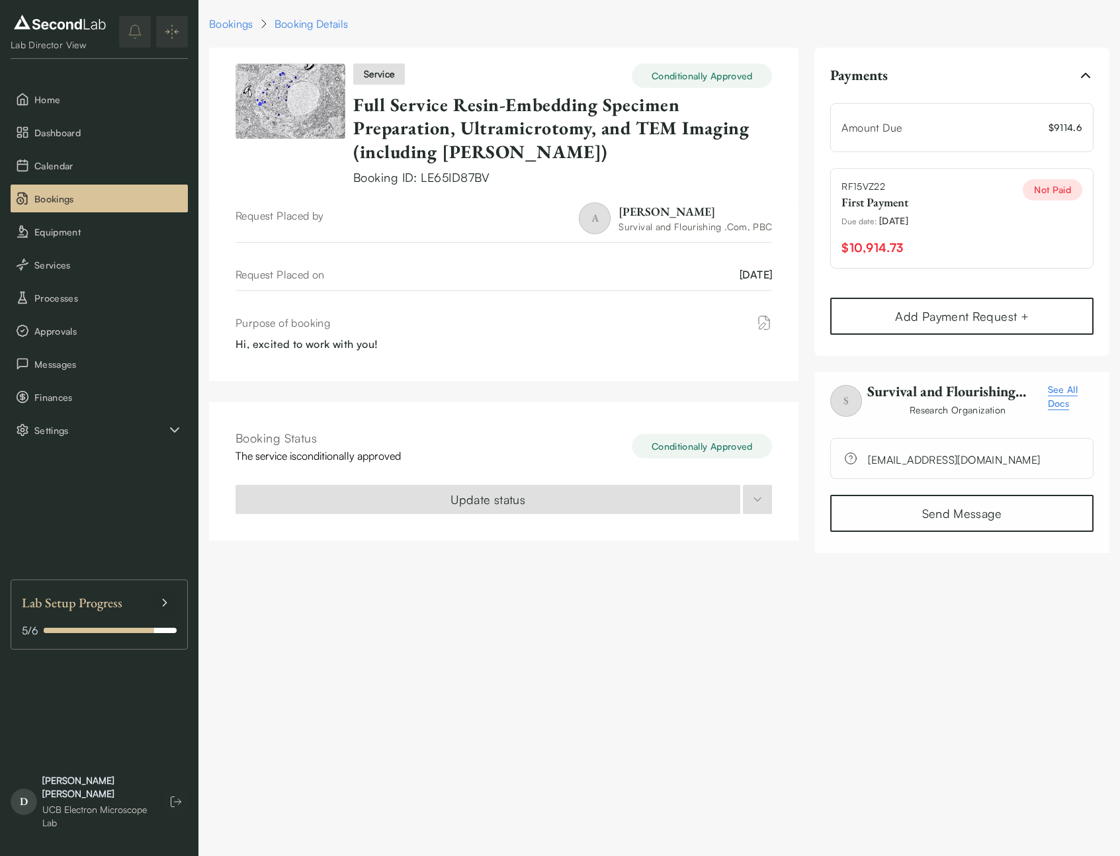
click at [722, 437] on div "Conditionally Approved" at bounding box center [702, 446] width 140 height 24
drag, startPoint x: 658, startPoint y: 445, endPoint x: 726, endPoint y: 447, distance: 67.5
click at [726, 447] on div "Conditionally Approved" at bounding box center [702, 446] width 140 height 24
click at [727, 447] on div "Conditionally Approved" at bounding box center [702, 446] width 140 height 24
click at [750, 504] on html "SKIP TO CONTENT Lab Director View Home Dashboard Calendar Bookings Equipment Se…" at bounding box center [560, 284] width 1120 height 569
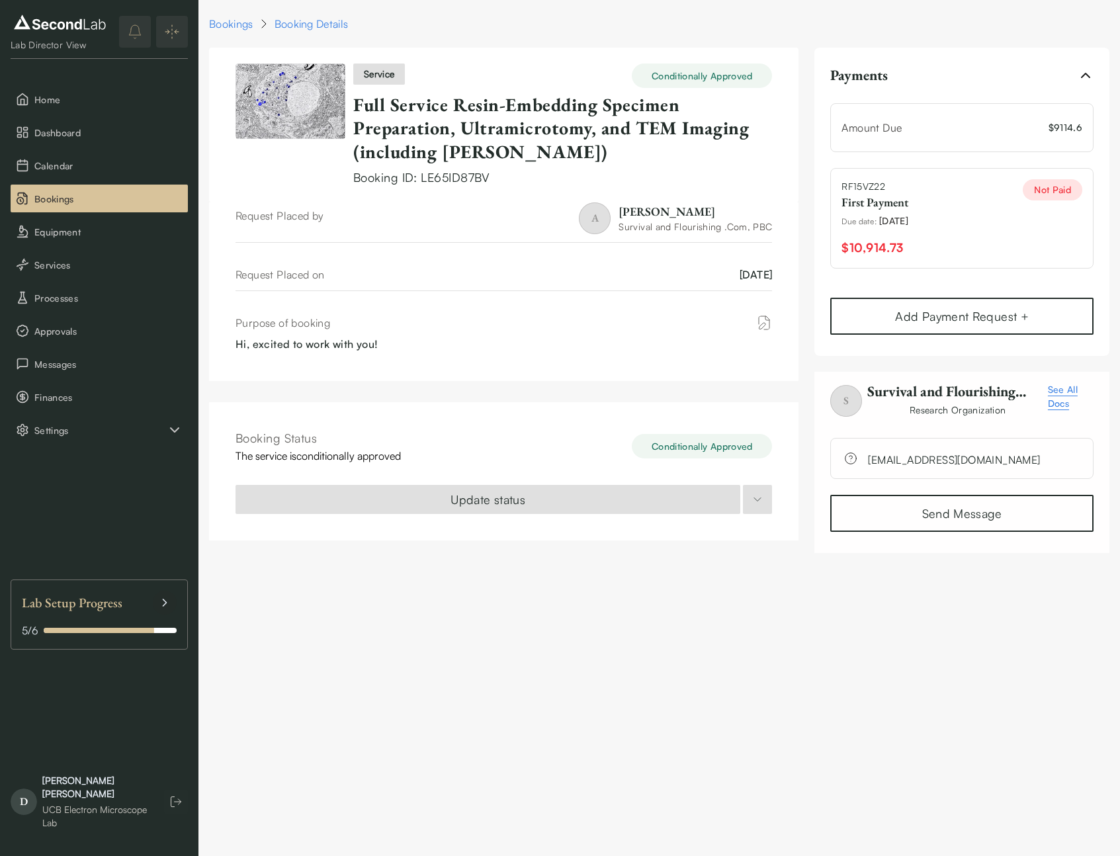
click at [755, 504] on html "SKIP TO CONTENT Lab Director View Home Dashboard Calendar Bookings Equipment Se…" at bounding box center [560, 284] width 1120 height 569
click at [756, 502] on html "SKIP TO CONTENT Lab Director View Home Dashboard Calendar Bookings Equipment Se…" at bounding box center [560, 284] width 1120 height 569
click at [970, 232] on html "SKIP TO CONTENT Lab Director View Home Dashboard Calendar Bookings Equipment Se…" at bounding box center [560, 284] width 1120 height 569
click at [876, 216] on span "Due date :" at bounding box center [859, 222] width 35 height 12
drag, startPoint x: 862, startPoint y: 233, endPoint x: 873, endPoint y: 236, distance: 11.6
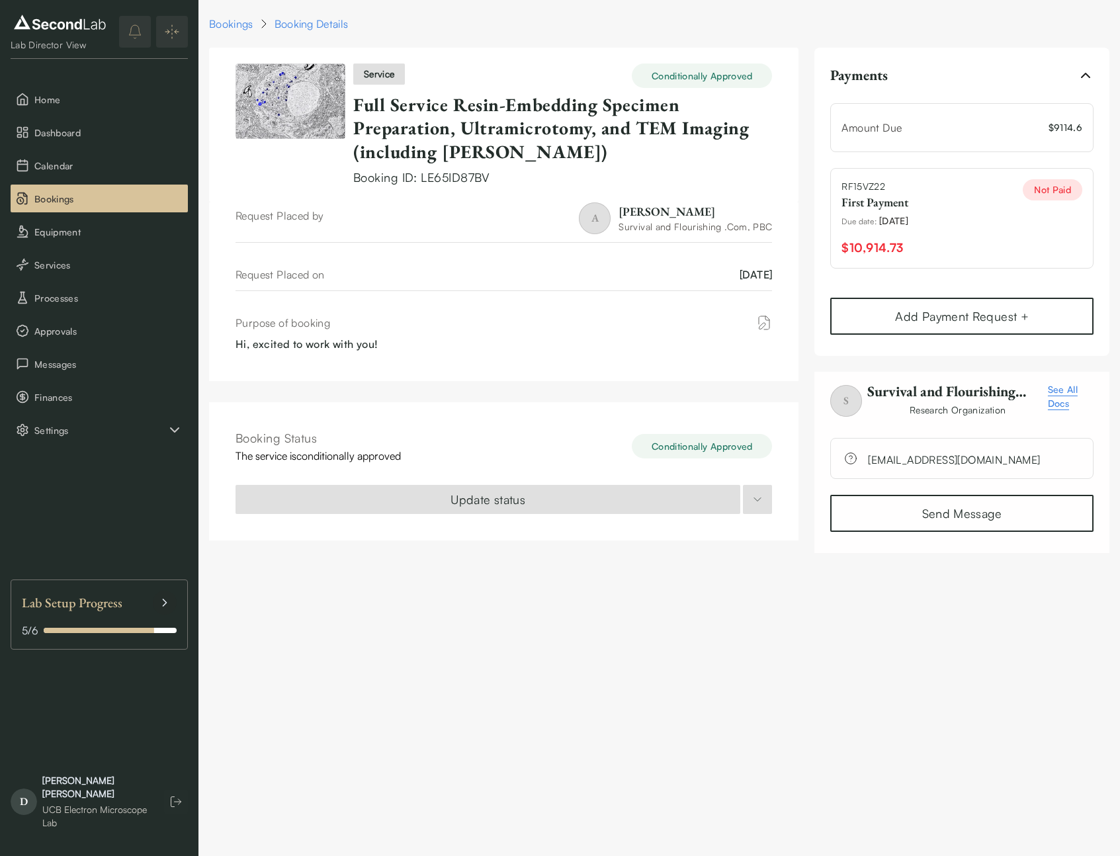
click at [887, 224] on span "09/27/2025" at bounding box center [894, 221] width 29 height 14
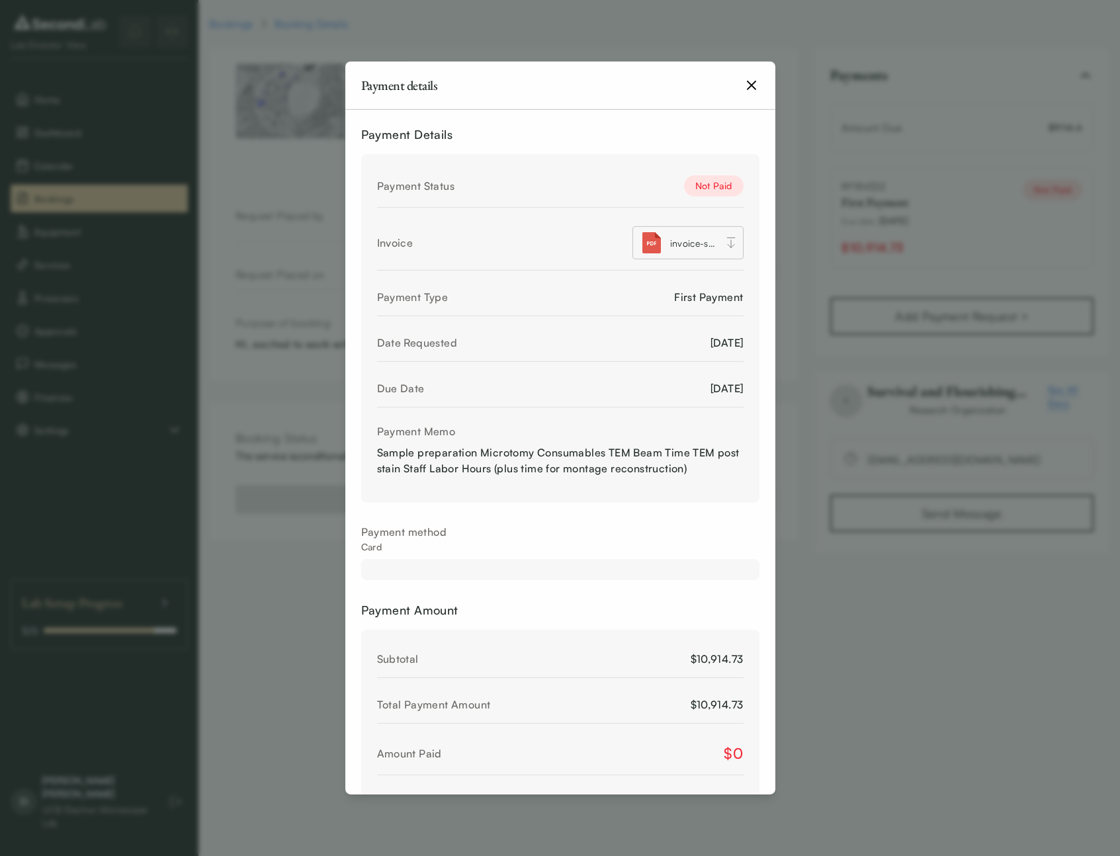
click at [565, 175] on div "Payment Status Not Paid" at bounding box center [560, 189] width 367 height 38
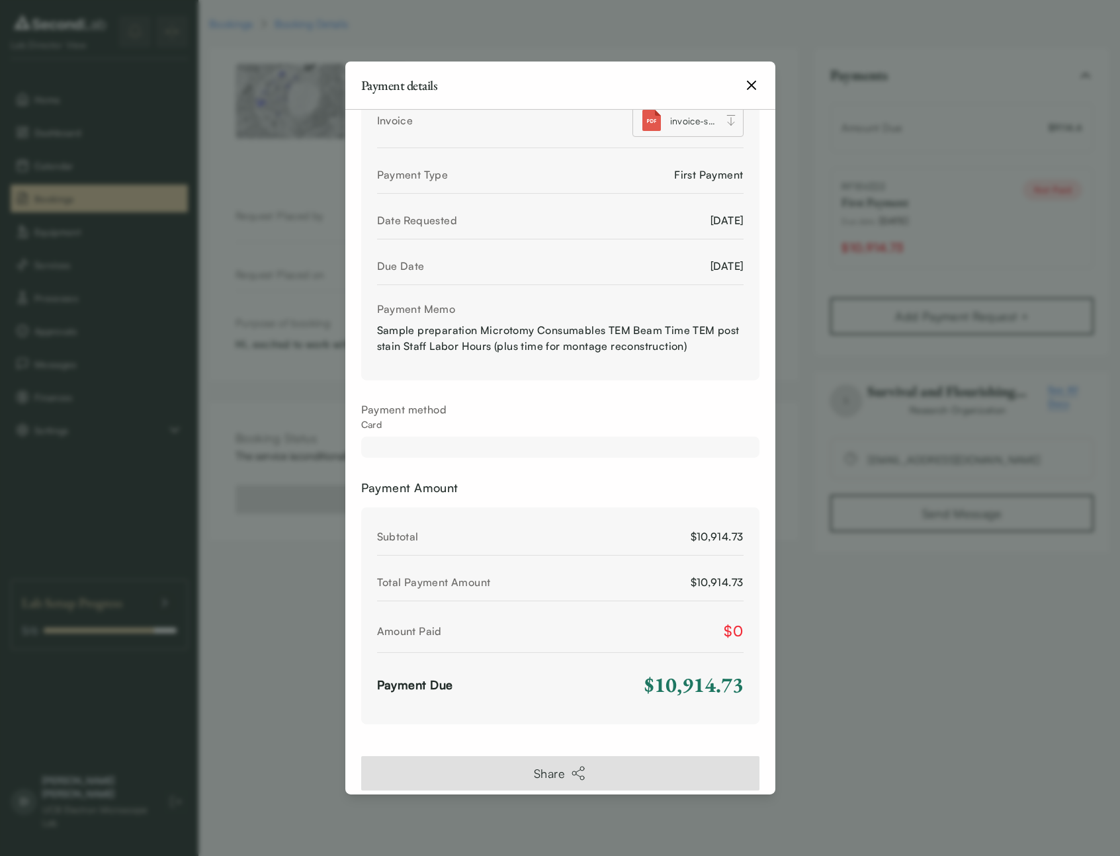
scroll to position [150, 0]
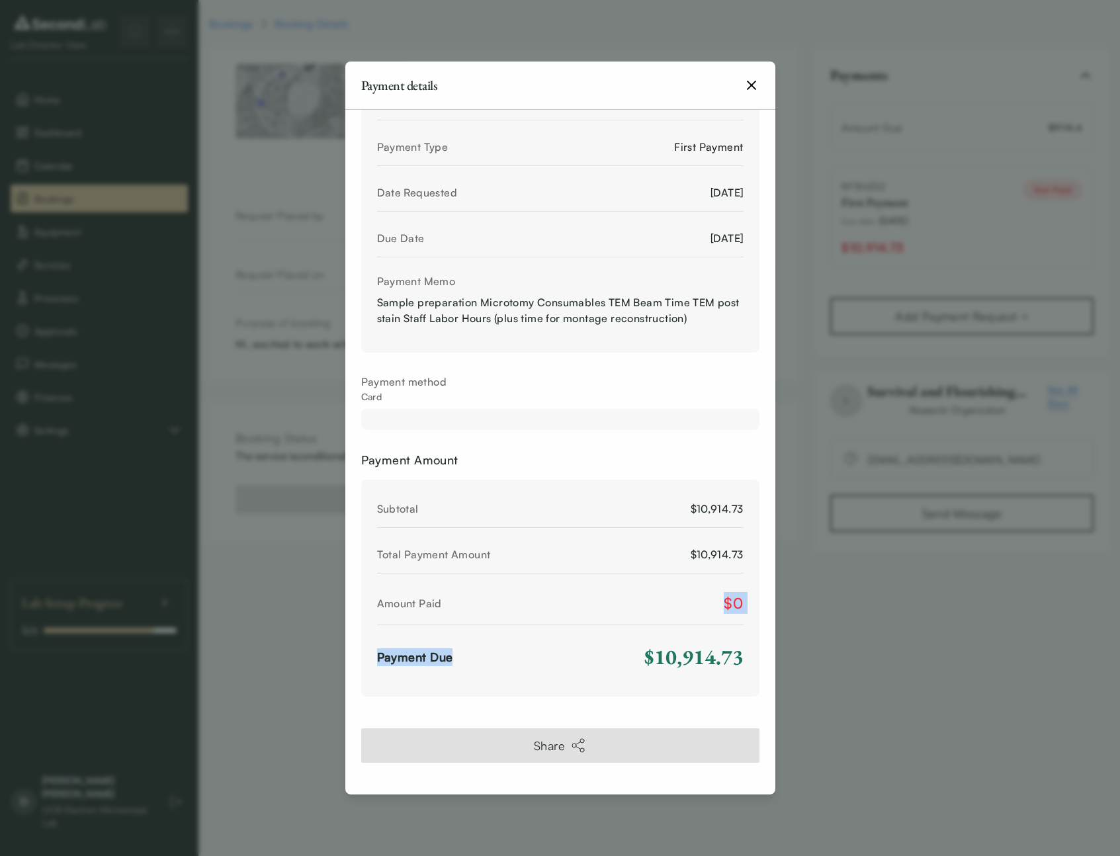
drag, startPoint x: 493, startPoint y: 656, endPoint x: 502, endPoint y: 595, distance: 62.2
click at [501, 596] on div "Subtotal $10,914.73 Total Payment Amount $10,914.73 Amount Paid $0 Payment Due …" at bounding box center [560, 588] width 398 height 217
click at [502, 595] on div "Amount Paid $0" at bounding box center [560, 606] width 367 height 38
click at [753, 85] on icon "button" at bounding box center [752, 85] width 16 height 16
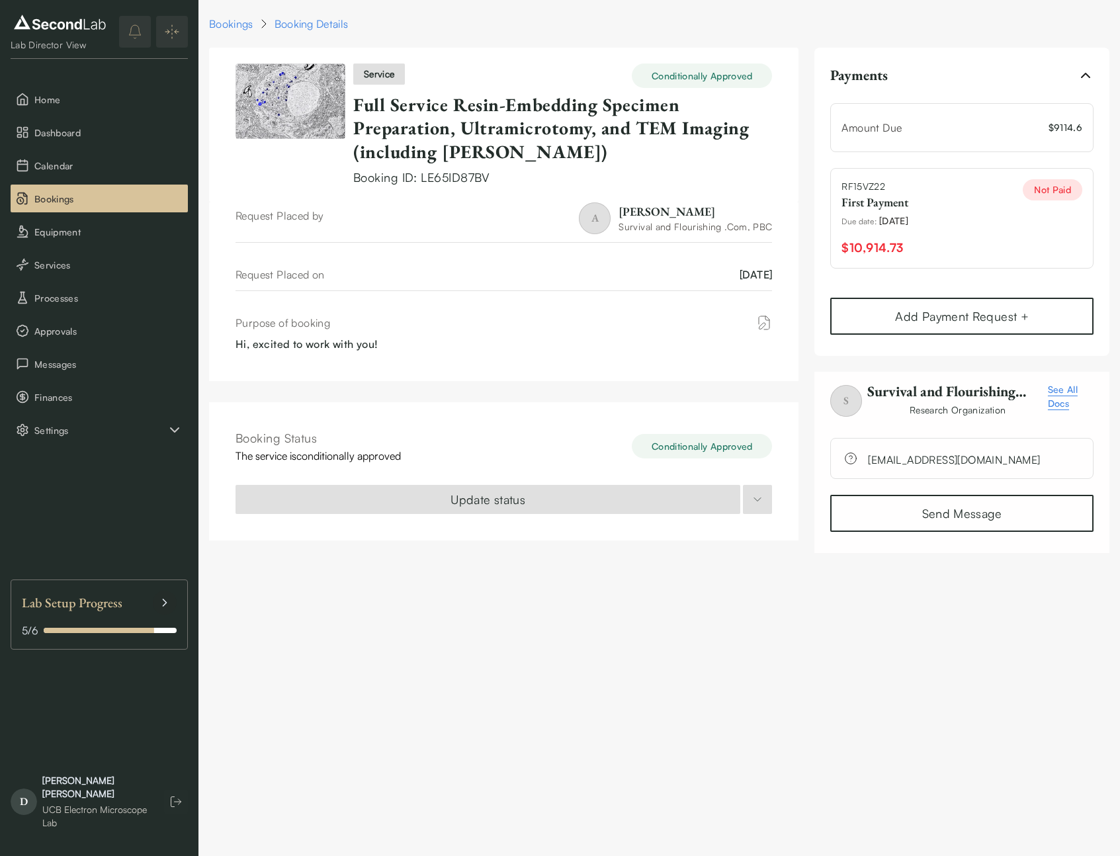
click at [958, 234] on div "RF15VZ22 First Payment Due date : 09/27/2025 $10,914.73 Not Paid" at bounding box center [962, 218] width 263 height 101
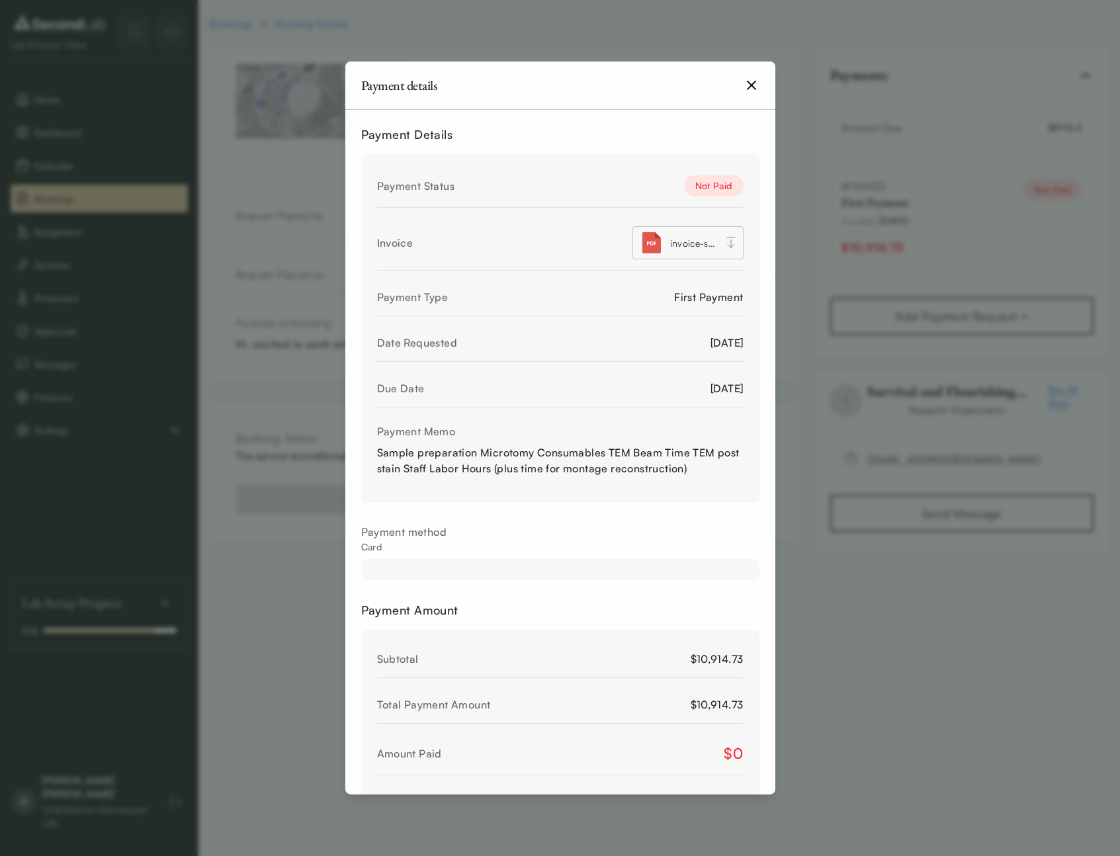
click at [743, 88] on div "Payment details" at bounding box center [560, 86] width 430 height 48
click at [748, 83] on icon "button" at bounding box center [752, 85] width 8 height 8
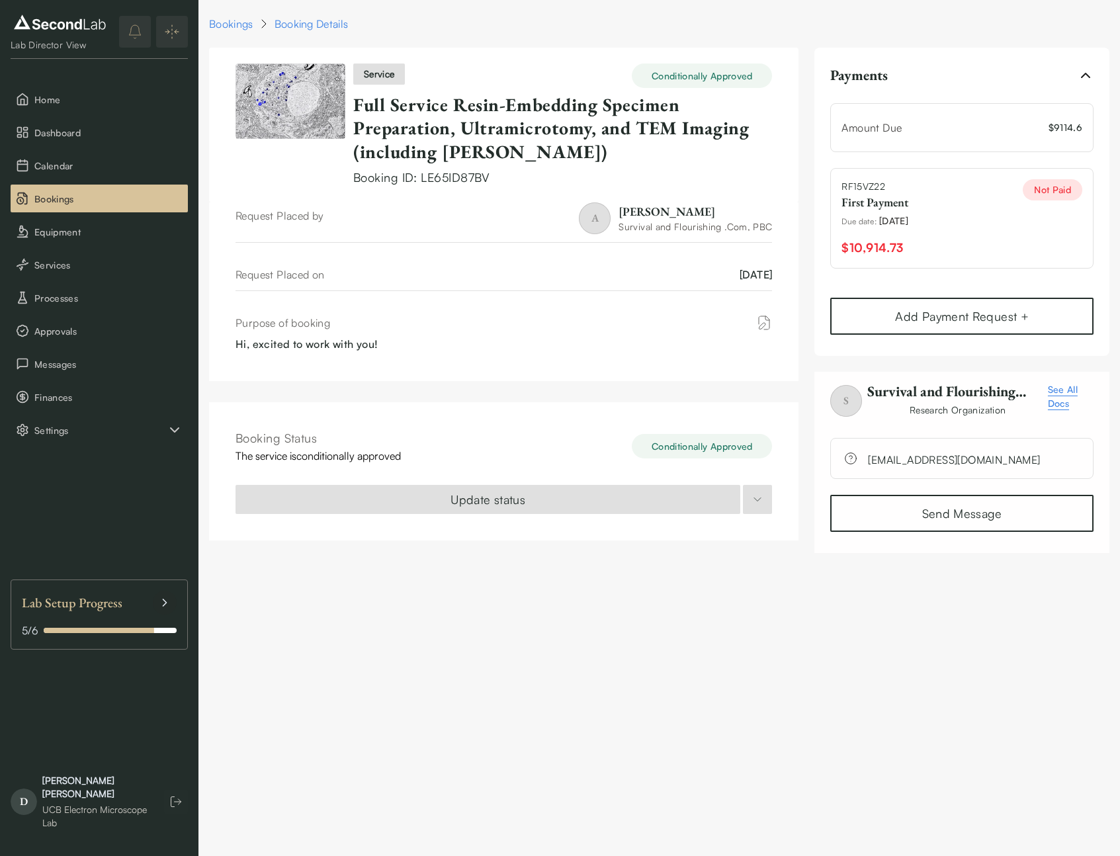
click at [809, 350] on div "service Conditionally Approved Full Service Resin-Embedding Specimen Preparatio…" at bounding box center [659, 301] width 901 height 506
click at [1065, 125] on span "$ 9114.6" at bounding box center [1066, 127] width 34 height 14
click at [885, 124] on span "Amount Due" at bounding box center [872, 127] width 60 height 13
click at [1013, 128] on div "Amount Due $ 9114.6" at bounding box center [962, 128] width 241 height 16
drag, startPoint x: 1087, startPoint y: 132, endPoint x: 926, endPoint y: 133, distance: 161.5
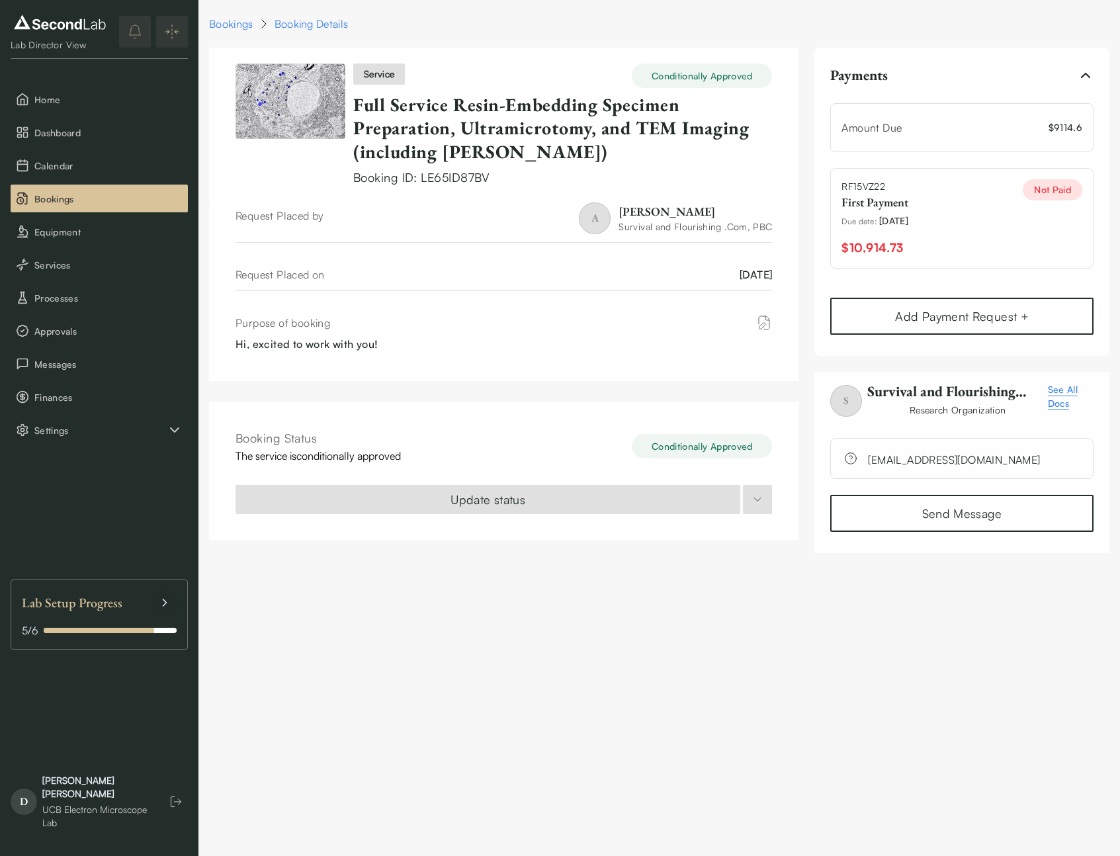
click at [926, 133] on div "Amount Due $ 9114.6" at bounding box center [962, 127] width 263 height 49
click at [924, 133] on div "Amount Due $ 9114.6" at bounding box center [962, 128] width 241 height 16
drag, startPoint x: 415, startPoint y: 175, endPoint x: 451, endPoint y: 180, distance: 36.1
click at [381, 176] on div "Booking ID: LE65ID87BV" at bounding box center [562, 178] width 419 height 18
click at [451, 180] on span "LE65ID87BV" at bounding box center [455, 177] width 69 height 15
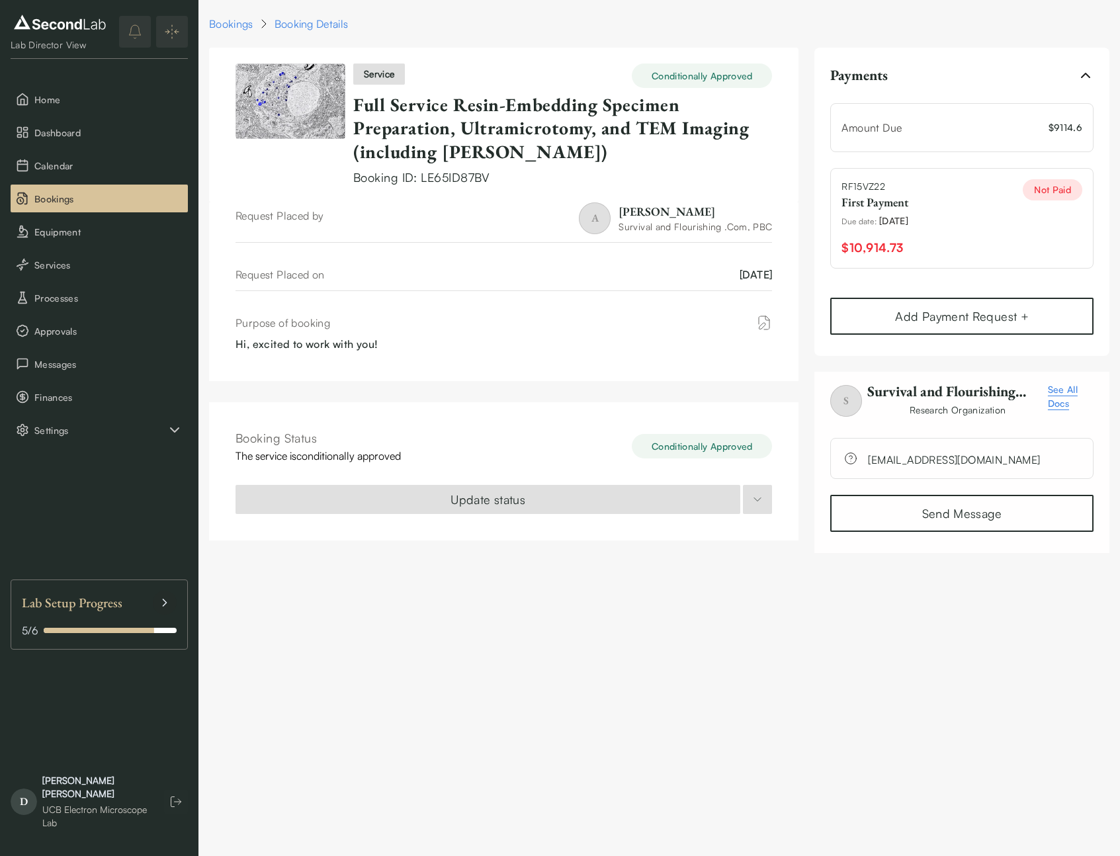
click at [814, 210] on div "service Conditionally Approved Full Service Resin-Embedding Specimen Preparatio…" at bounding box center [659, 301] width 901 height 506
click at [1069, 396] on span "See All Docs" at bounding box center [1071, 397] width 46 height 28
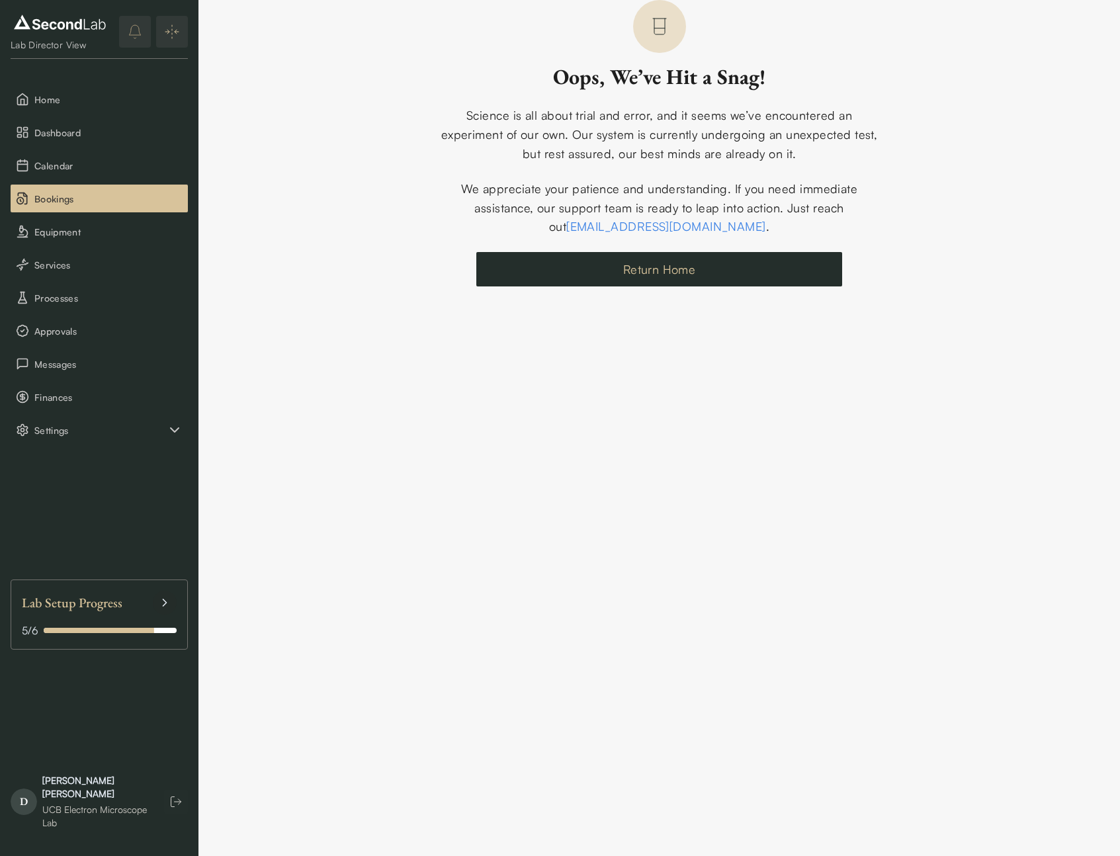
click at [667, 277] on button "Return Home" at bounding box center [659, 269] width 366 height 34
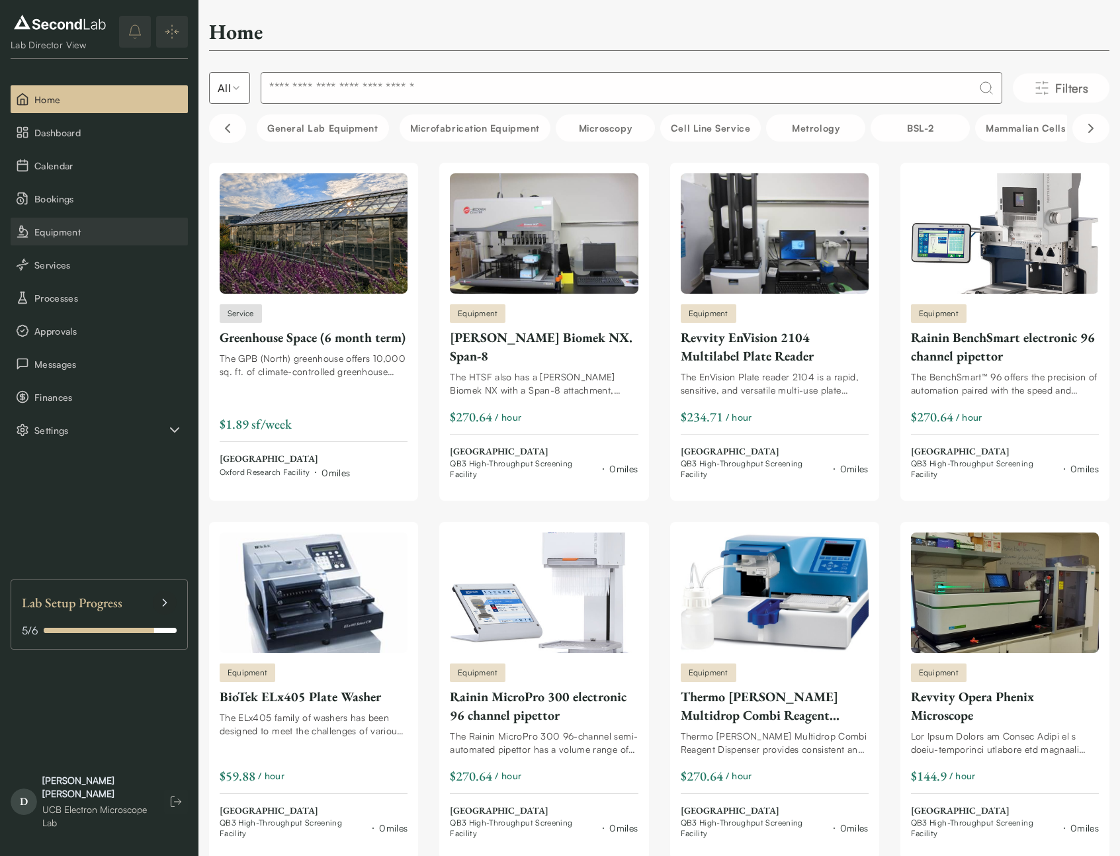
click at [52, 234] on span "Equipment" at bounding box center [108, 232] width 148 height 14
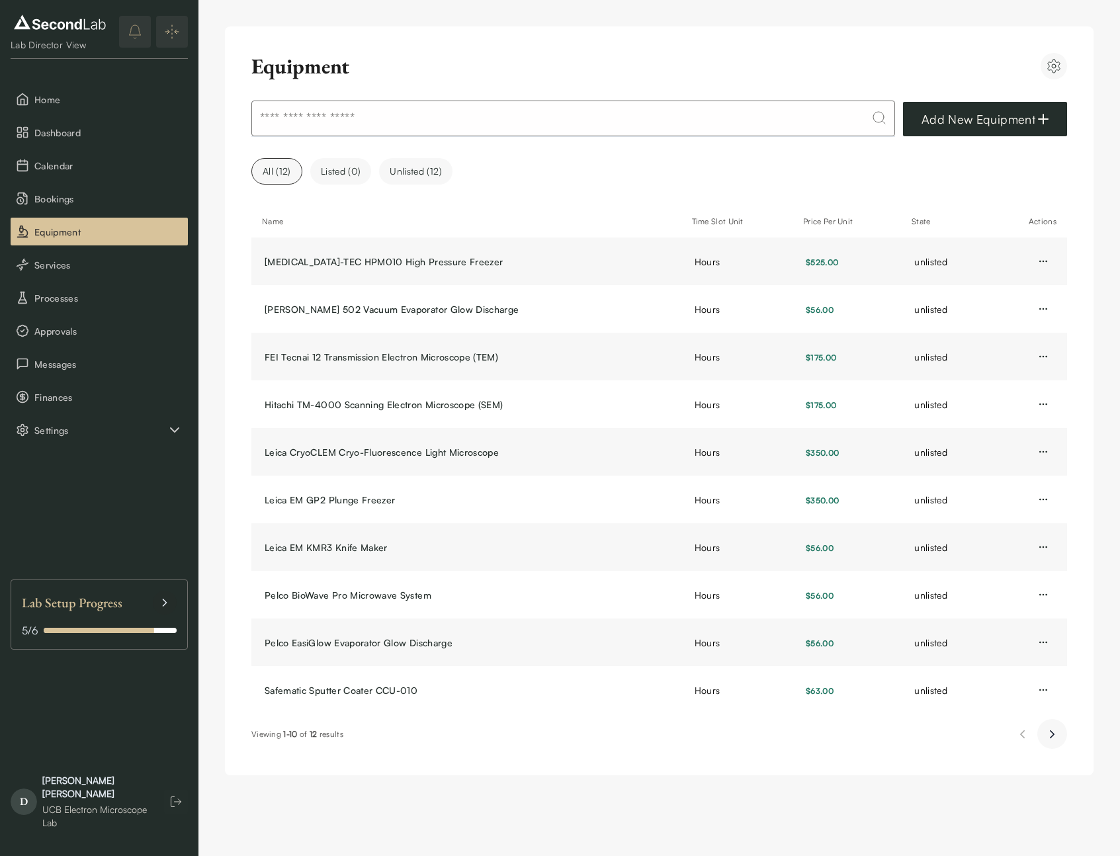
click at [1050, 736] on icon "Next page" at bounding box center [1053, 735] width 14 height 16
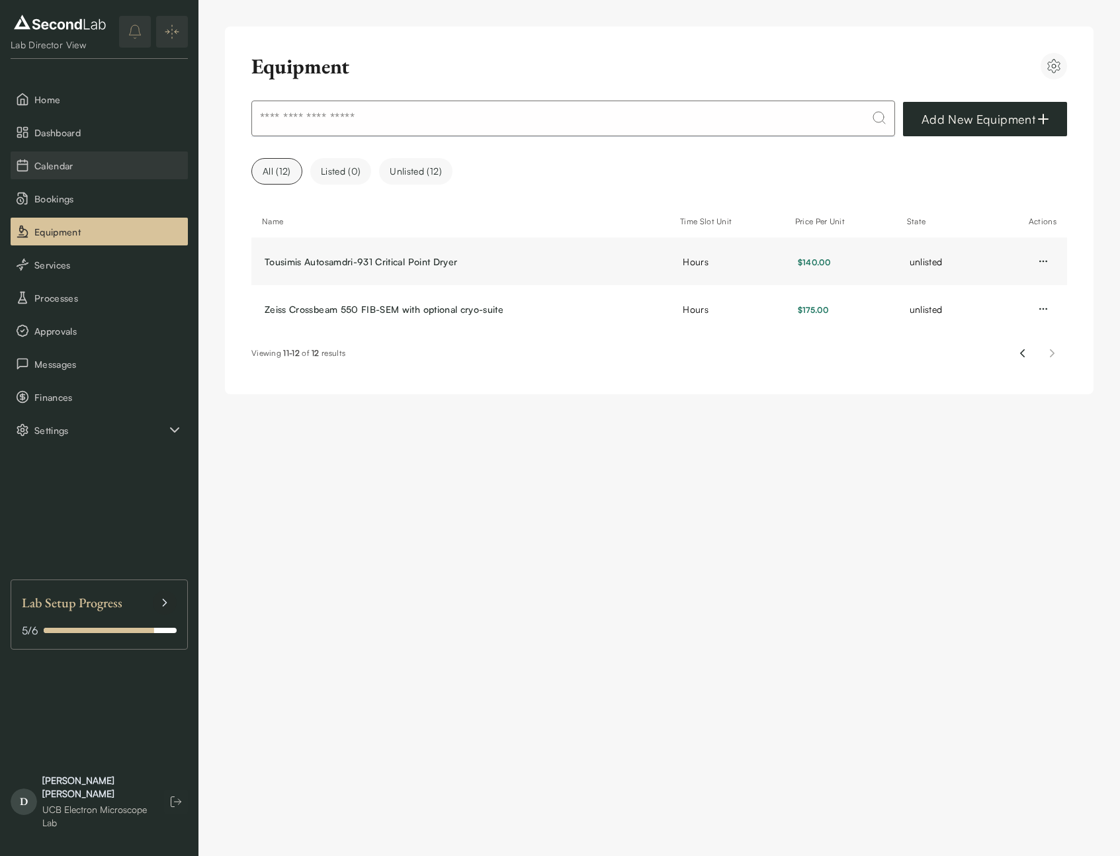
click at [48, 164] on span "Calendar" at bounding box center [108, 166] width 148 height 14
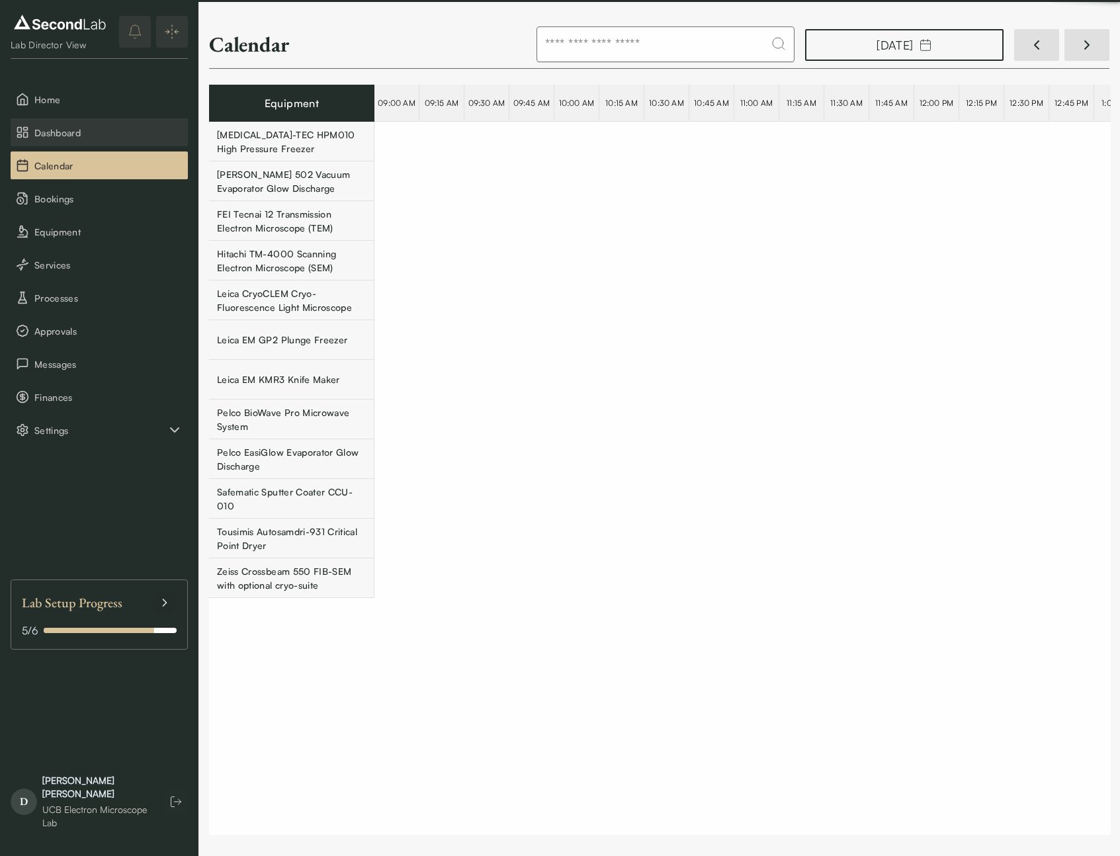
scroll to position [0, 22366]
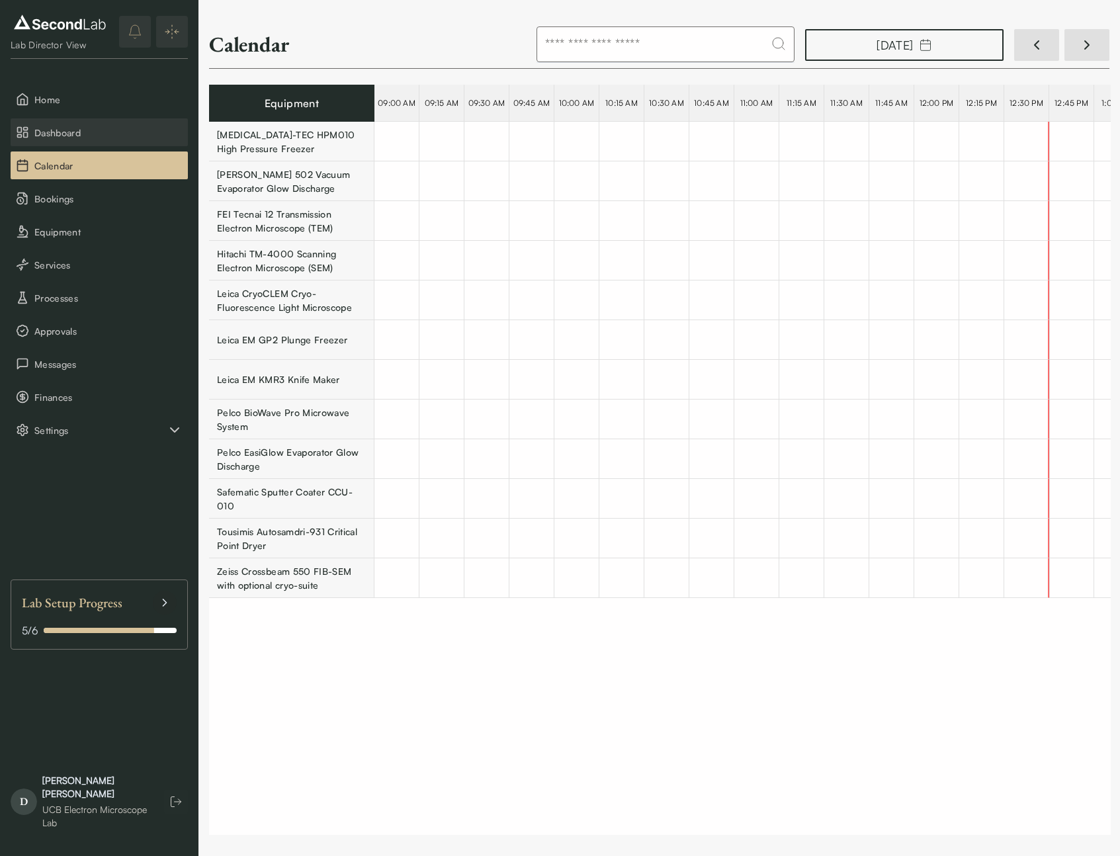
click at [50, 123] on button "Dashboard" at bounding box center [99, 132] width 177 height 28
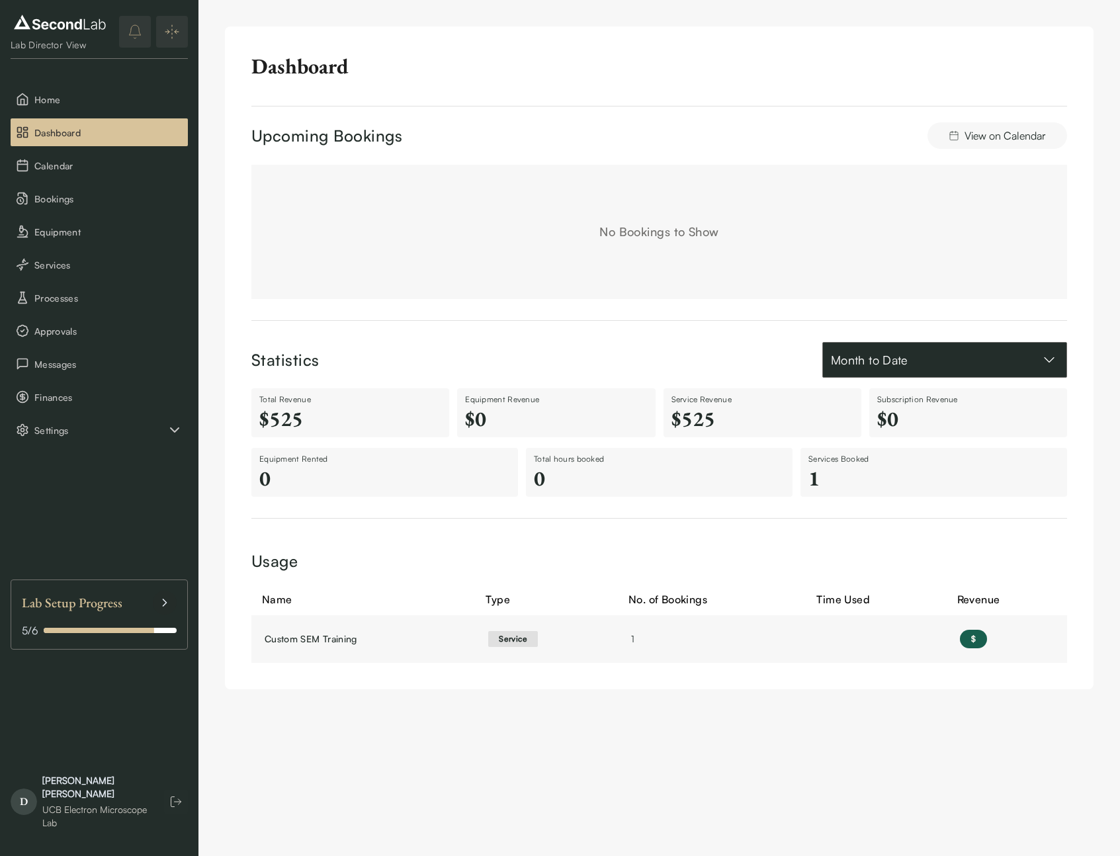
click at [853, 345] on button "Month to Date" at bounding box center [945, 360] width 245 height 36
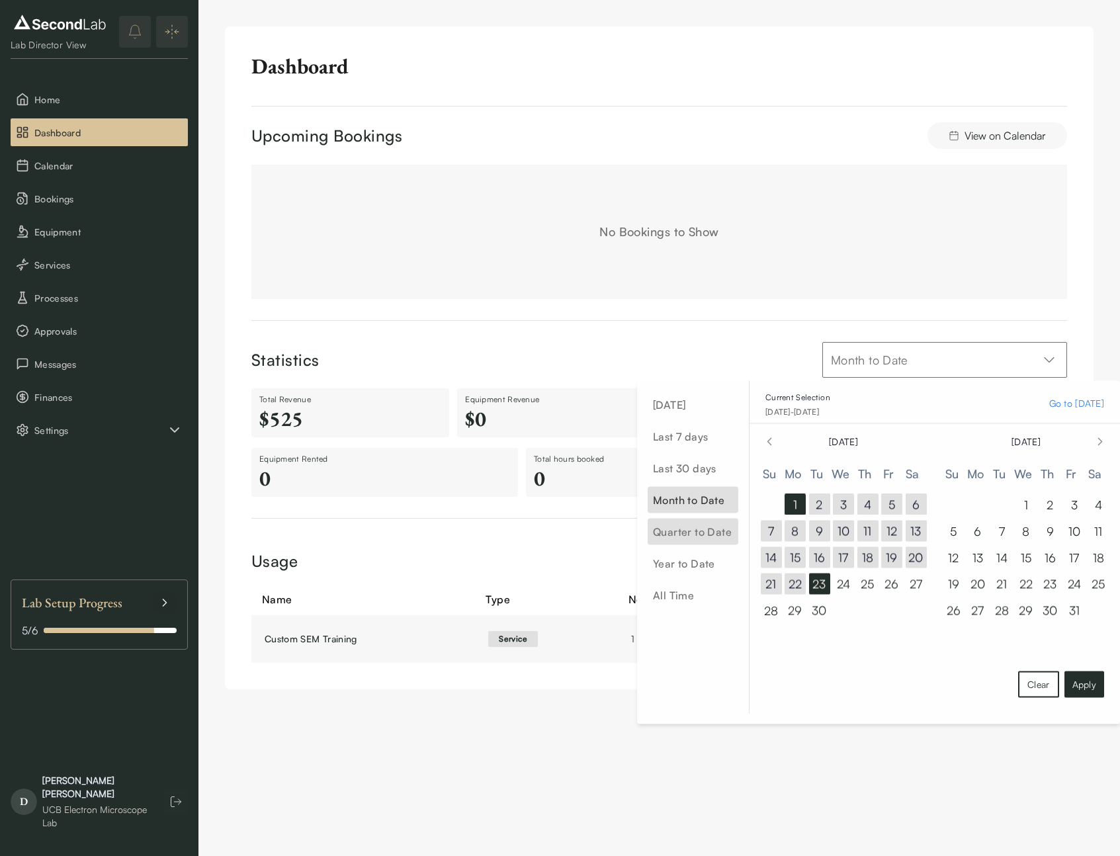
click at [676, 532] on span "Quarter to Date" at bounding box center [693, 532] width 91 height 26
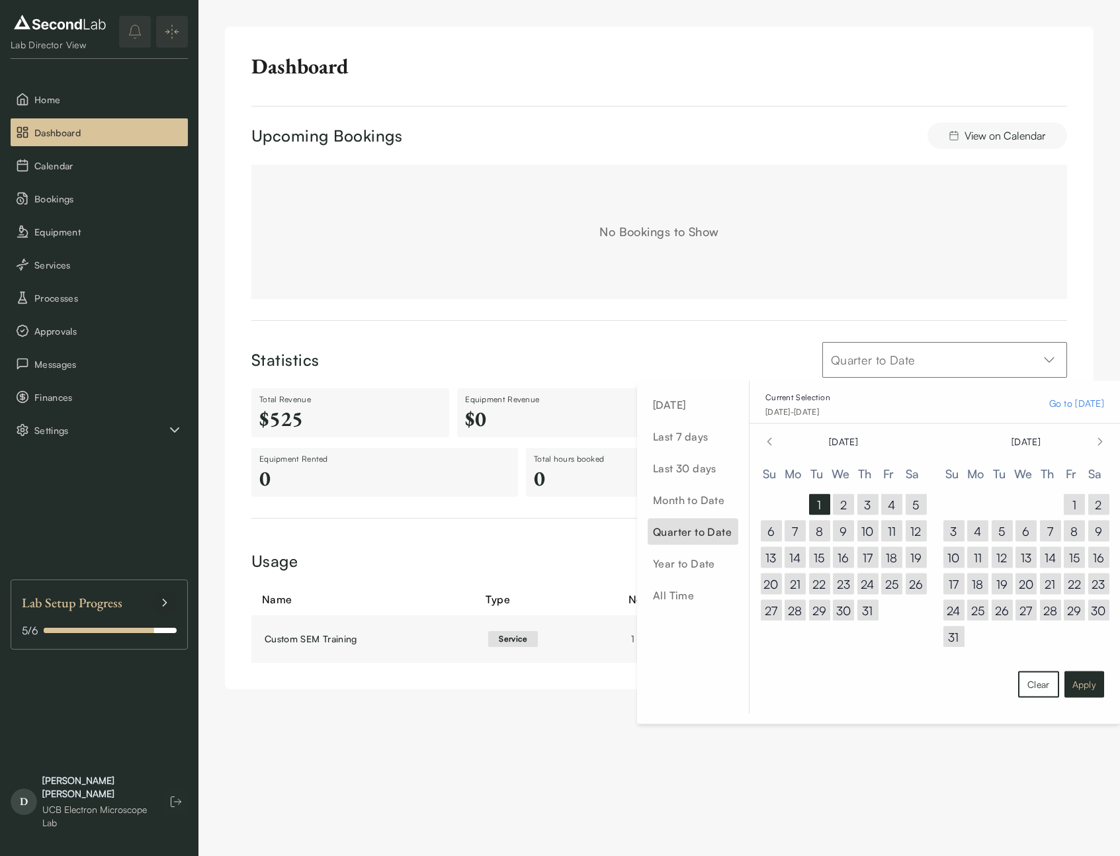
click at [1076, 686] on button "Apply" at bounding box center [1085, 685] width 40 height 26
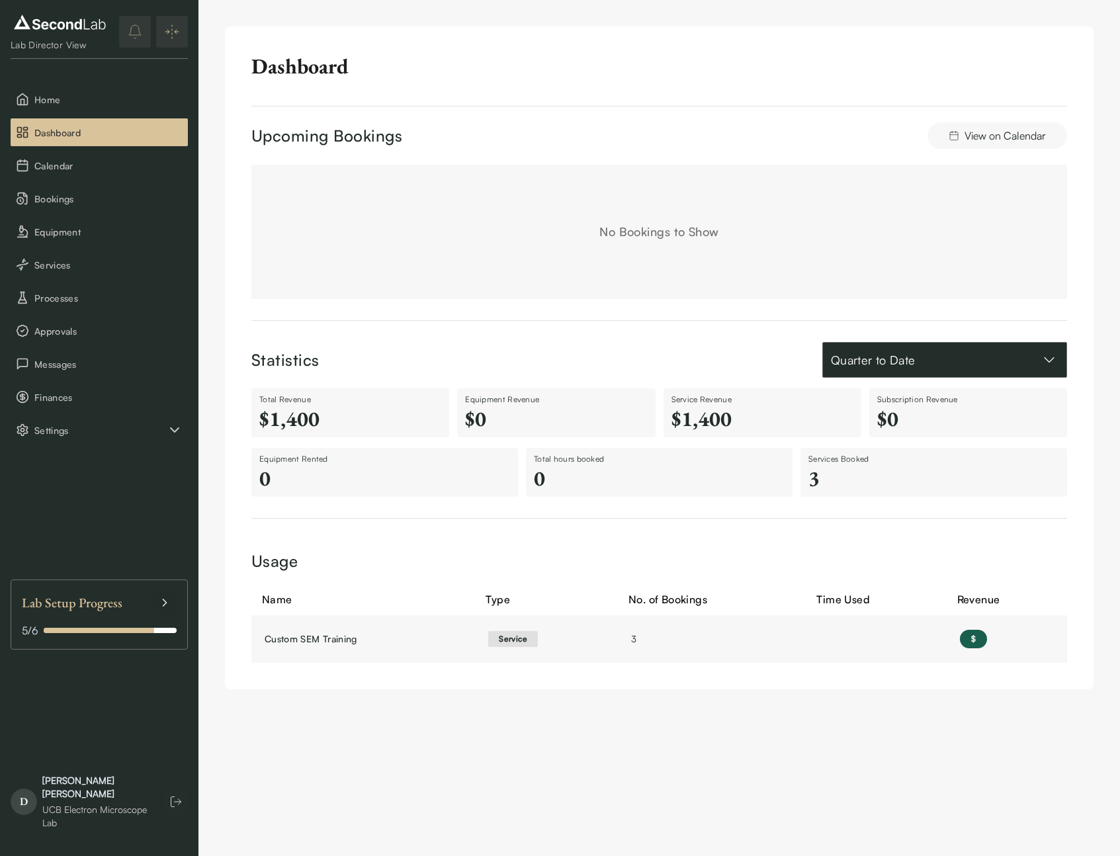
click at [896, 361] on button "Quarter to Date" at bounding box center [945, 360] width 245 height 36
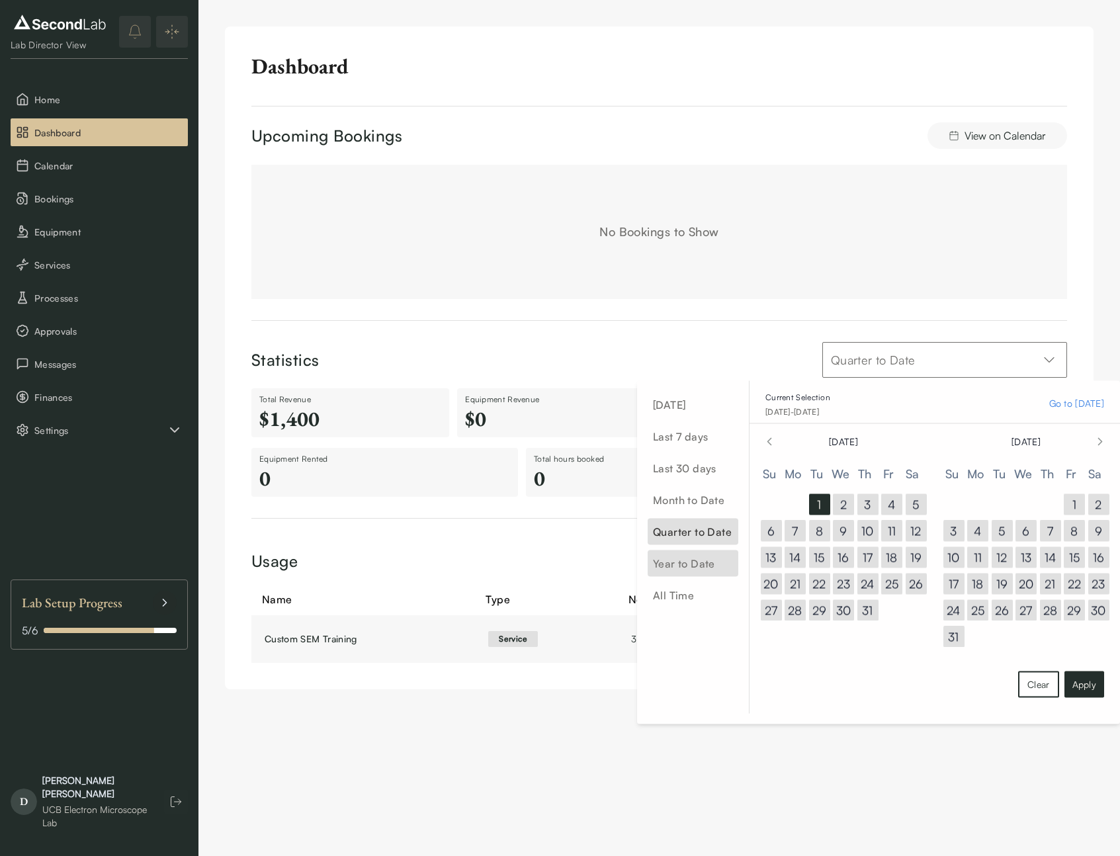
click at [675, 568] on span "Year to Date" at bounding box center [693, 564] width 91 height 26
click at [1079, 682] on button "Apply" at bounding box center [1085, 685] width 40 height 26
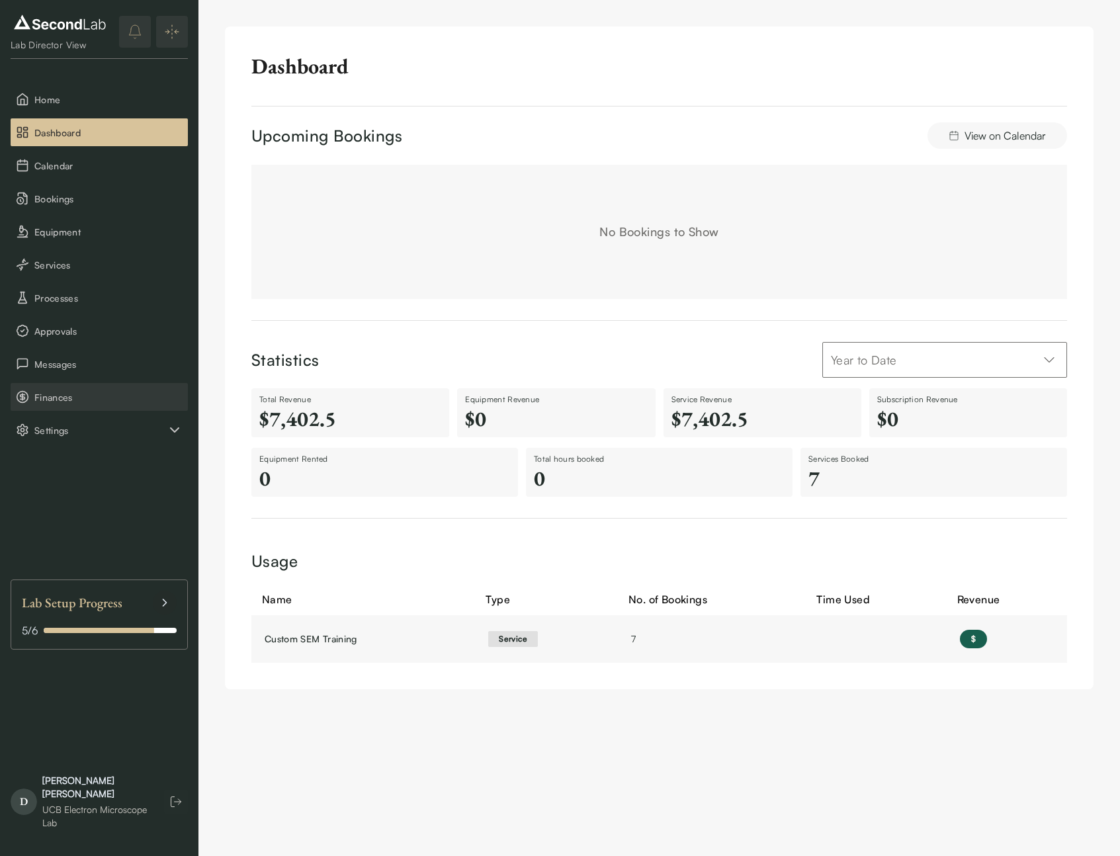
click at [50, 396] on span "Finances" at bounding box center [108, 397] width 148 height 14
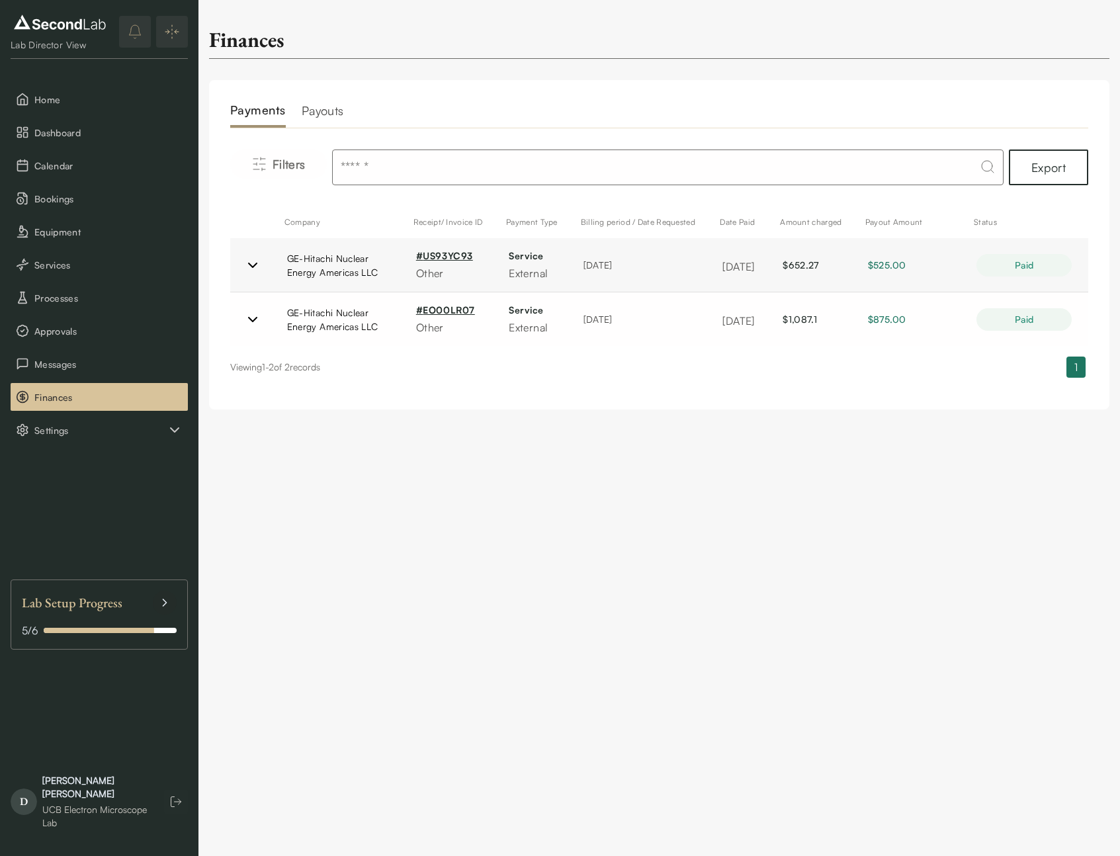
click at [315, 111] on h2 "Payouts" at bounding box center [323, 114] width 42 height 26
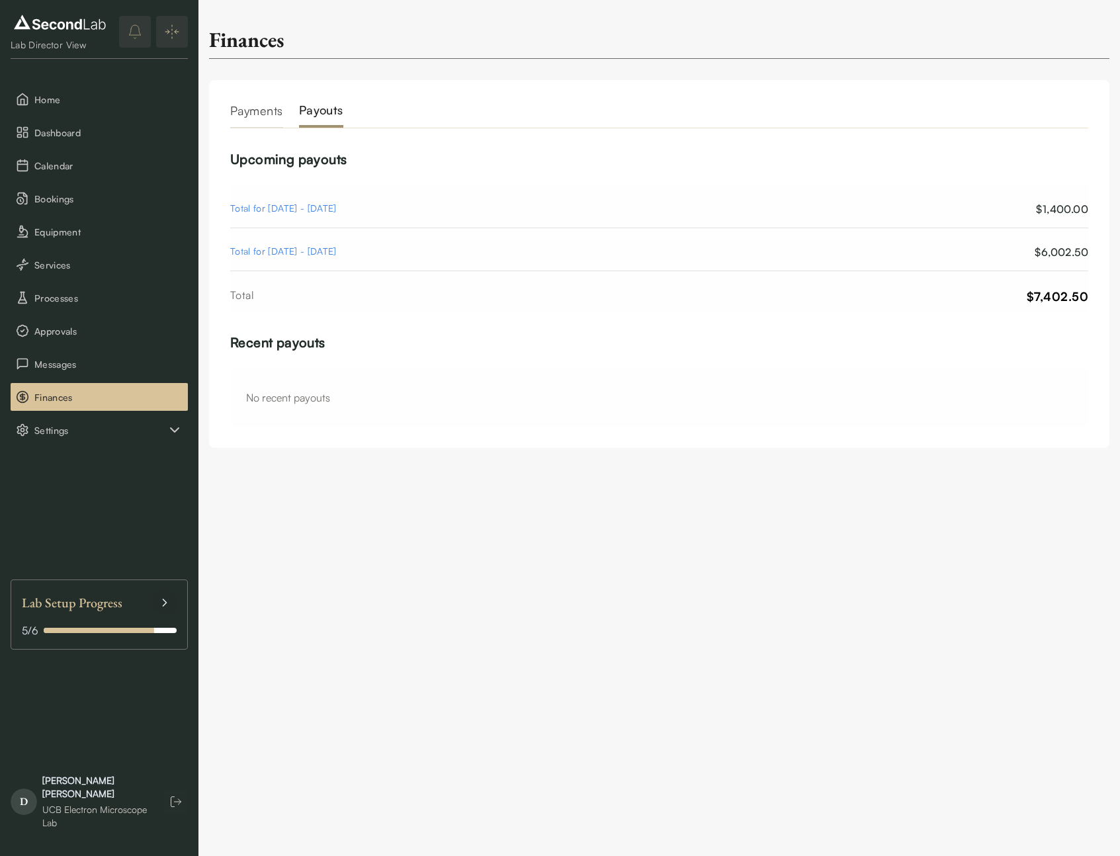
click at [263, 113] on h2 "Payments" at bounding box center [256, 114] width 53 height 26
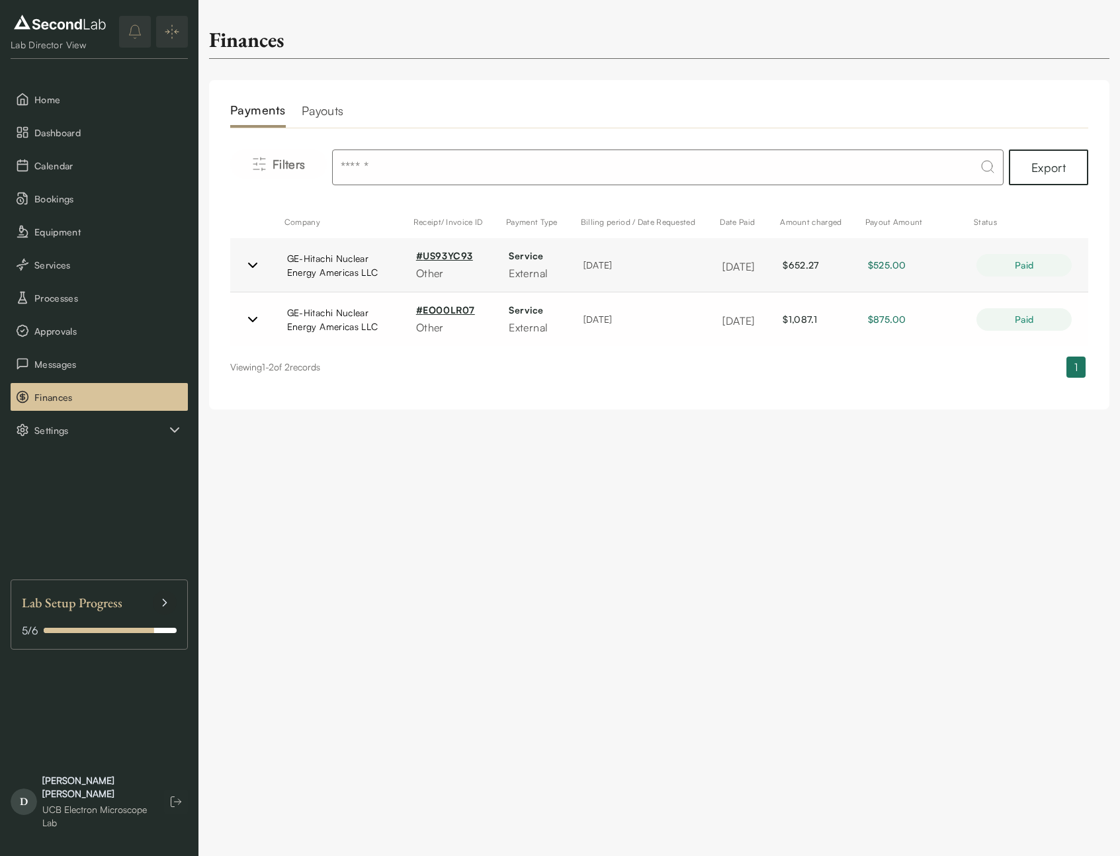
click at [105, 550] on div "Lab Director View Home Dashboard Calendar Bookings Equipment Services Processes…" at bounding box center [99, 428] width 199 height 856
click at [56, 332] on span "Approvals" at bounding box center [108, 331] width 148 height 14
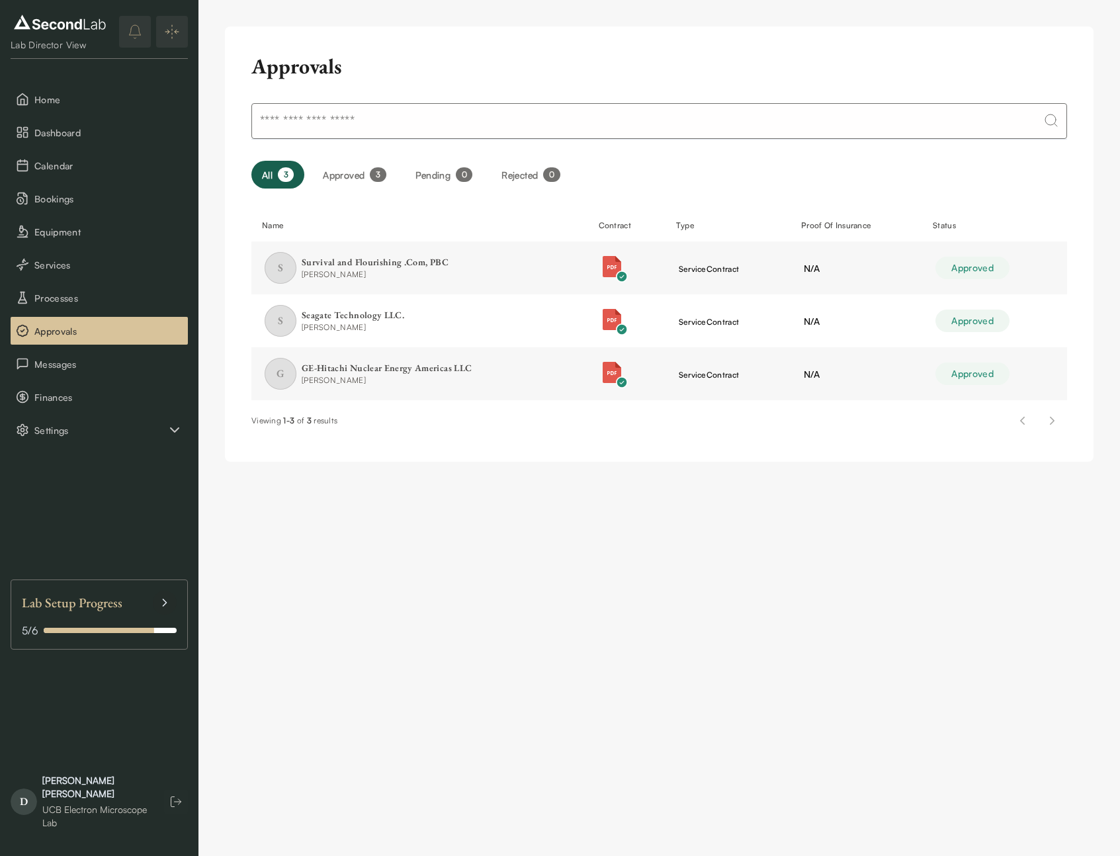
click at [361, 175] on button "Approved 3" at bounding box center [354, 175] width 84 height 28
click at [51, 206] on button "Bookings" at bounding box center [99, 199] width 177 height 28
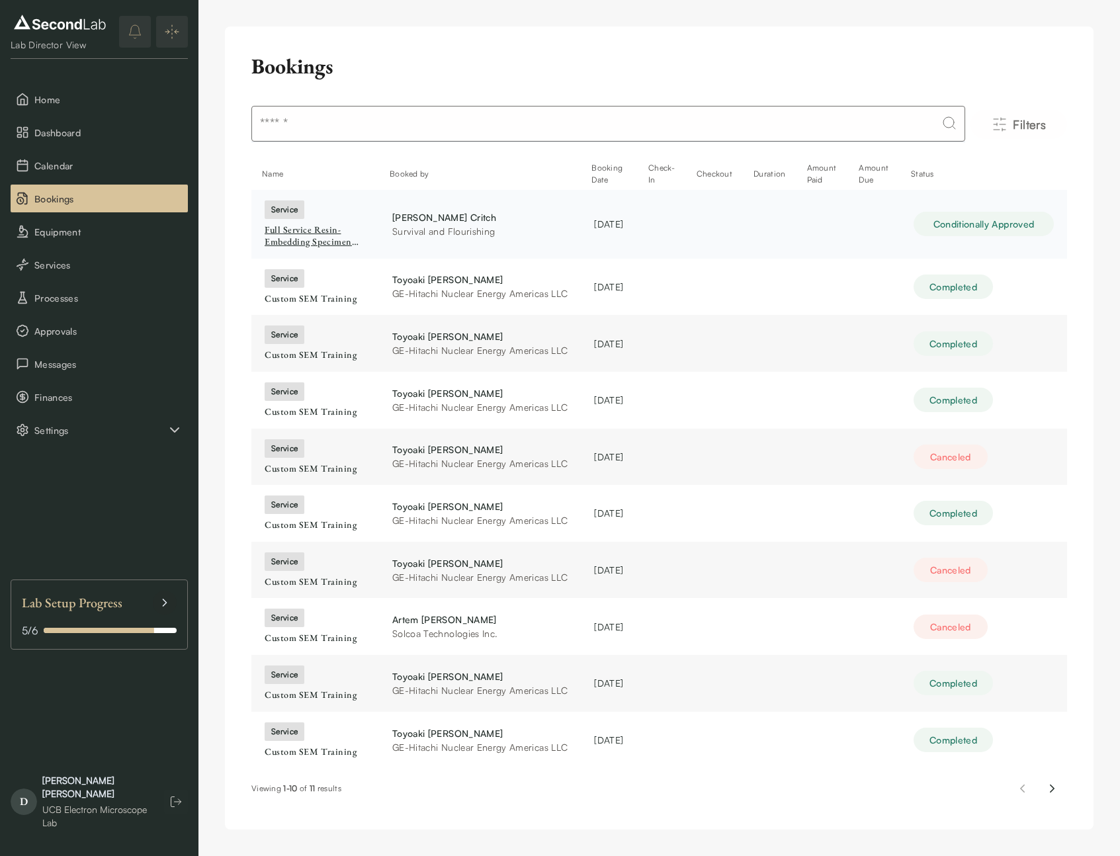
click at [299, 235] on div "Full Service Resin-Embedding Specimen Preparation, Ultramicrotomy, and TEM Imag…" at bounding box center [315, 235] width 101 height 23
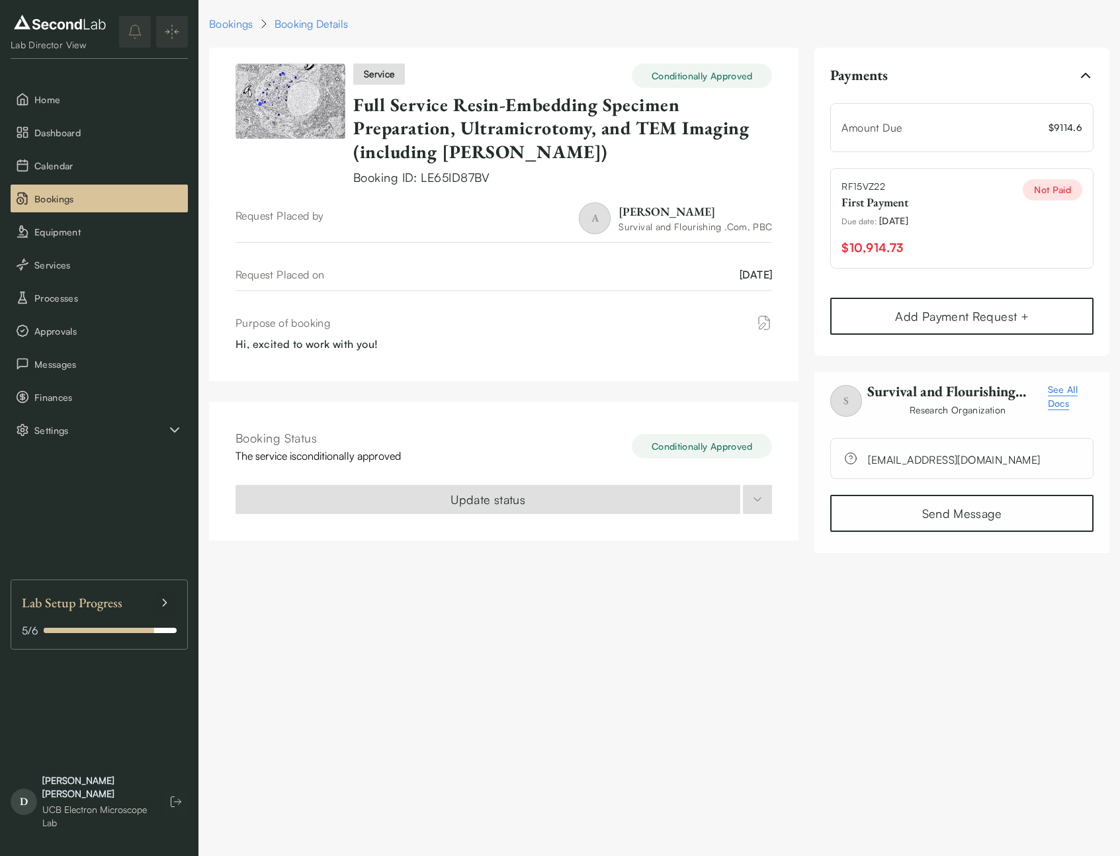
click at [639, 480] on div "Booking Status The service is conditionally approved Conditionally Approved Upd…" at bounding box center [504, 471] width 590 height 138
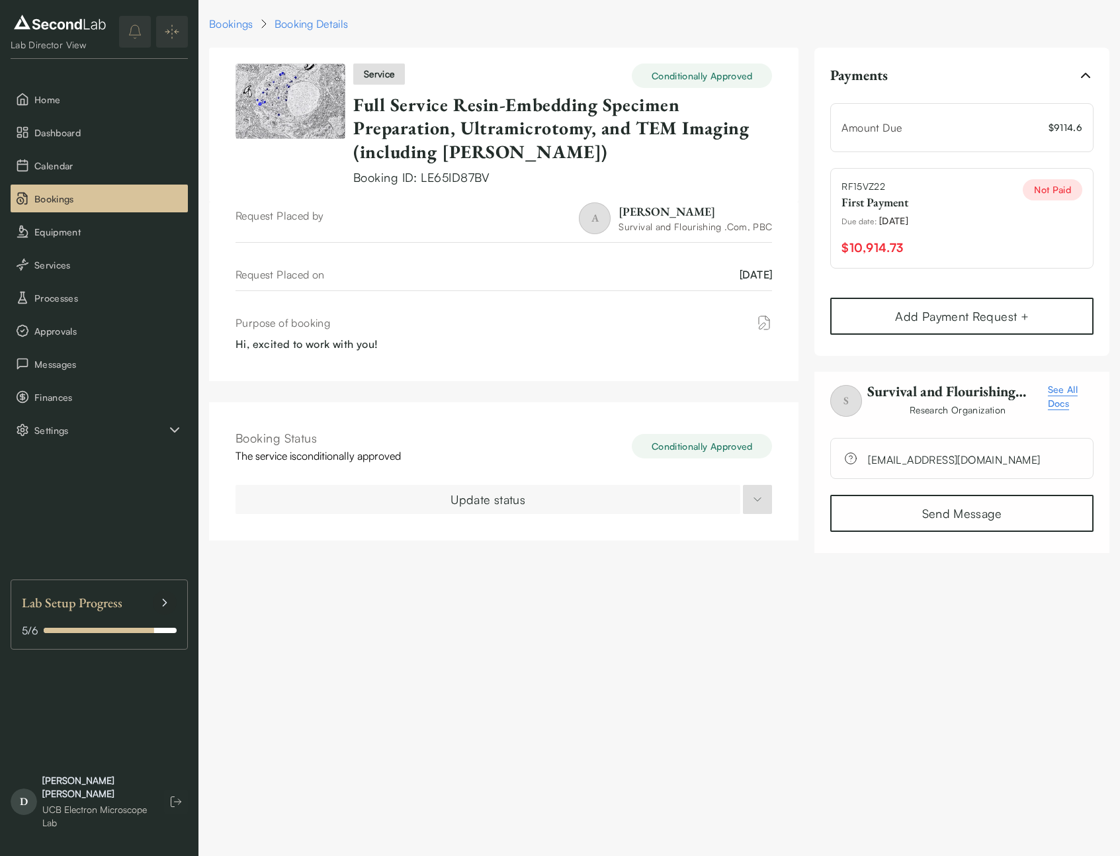
click at [610, 496] on html "SKIP TO CONTENT Lab Director View Home Dashboard Calendar Bookings Equipment Se…" at bounding box center [560, 284] width 1120 height 569
click at [610, 496] on button "Update status" at bounding box center [488, 499] width 505 height 29
click at [464, 496] on html "SKIP TO CONTENT Lab Director View Home Dashboard Calendar Bookings Equipment Se…" at bounding box center [560, 284] width 1120 height 569
click at [469, 497] on html "SKIP TO CONTENT Lab Director View Home Dashboard Calendar Bookings Equipment Se…" at bounding box center [560, 284] width 1120 height 569
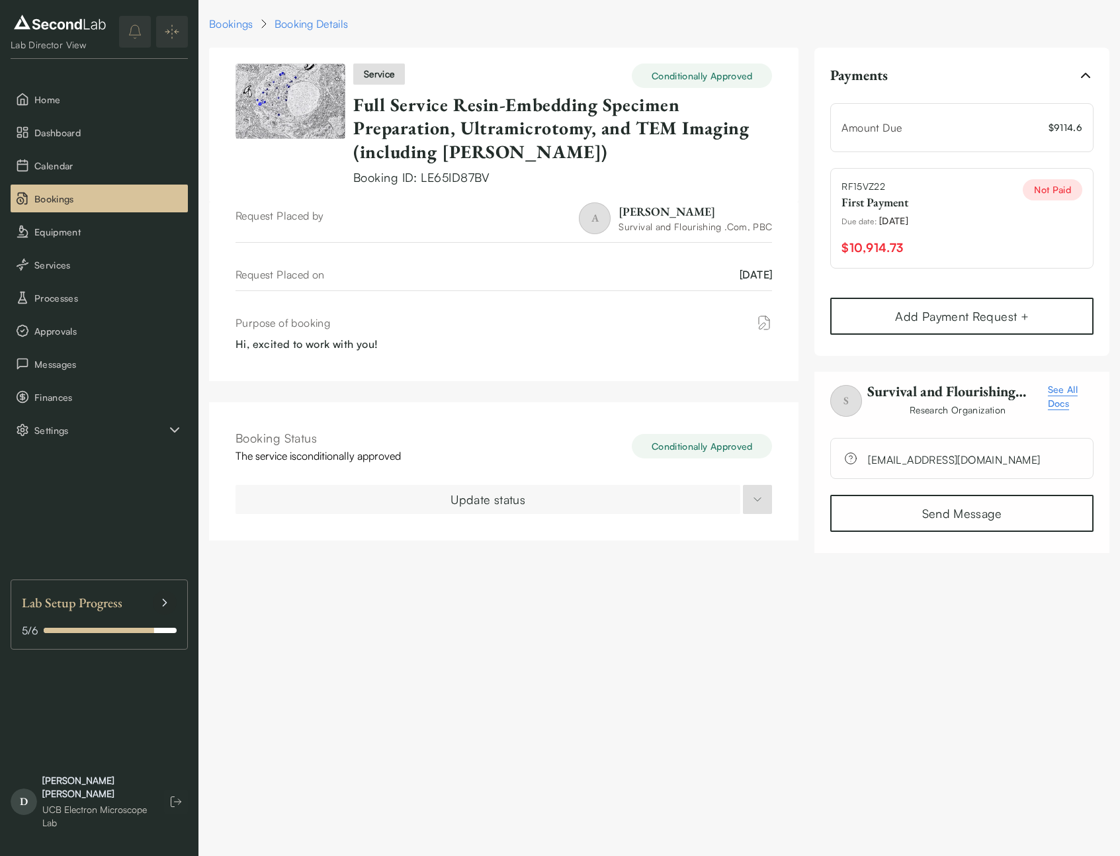
click at [472, 497] on html "SKIP TO CONTENT Lab Director View Home Dashboard Calendar Bookings Equipment Se…" at bounding box center [560, 284] width 1120 height 569
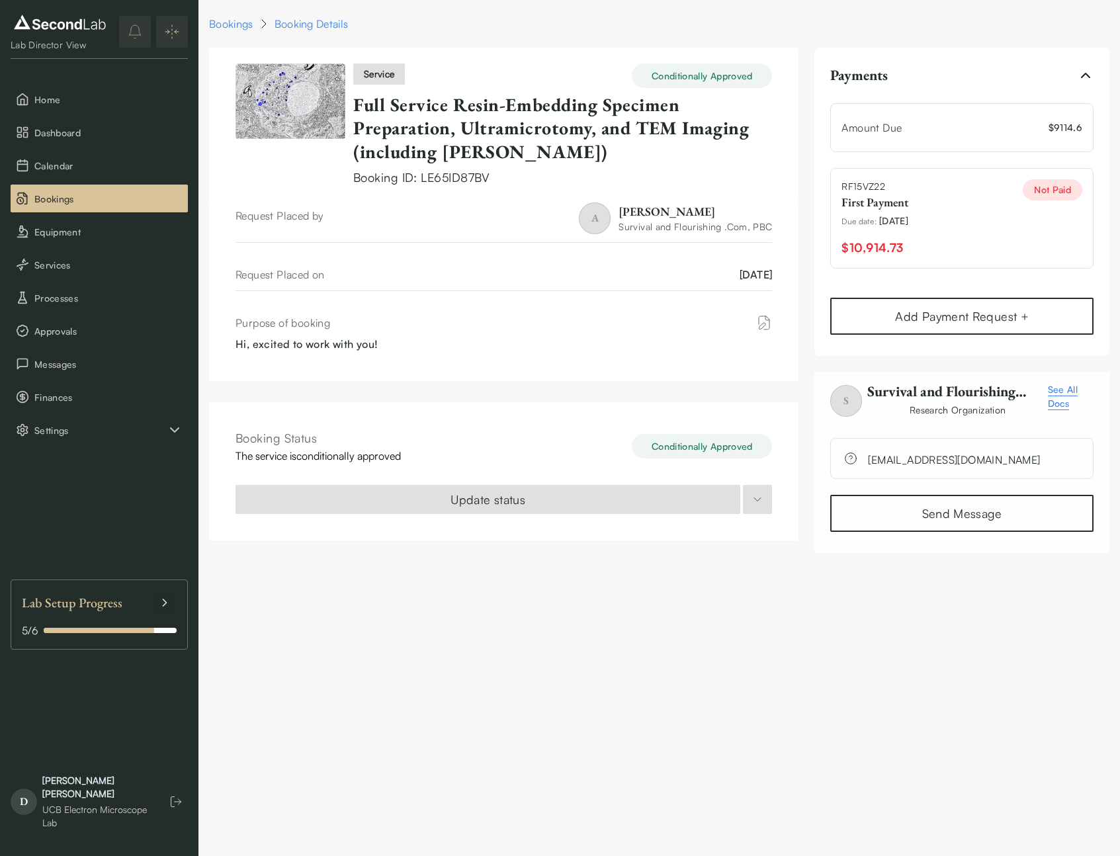
click at [690, 543] on html "SKIP TO CONTENT Lab Director View Home Dashboard Calendar Bookings Equipment Se…" at bounding box center [560, 284] width 1120 height 569
